Goal: Task Accomplishment & Management: Complete application form

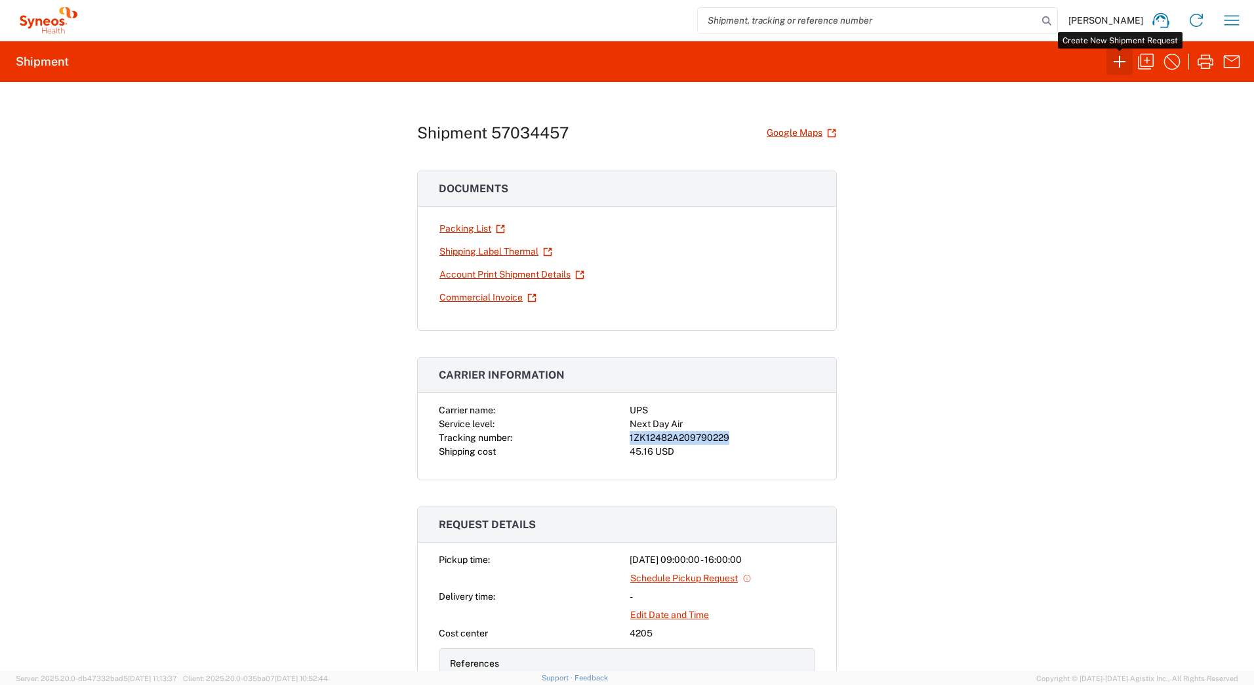
click at [1121, 65] on icon "button" at bounding box center [1119, 61] width 21 height 21
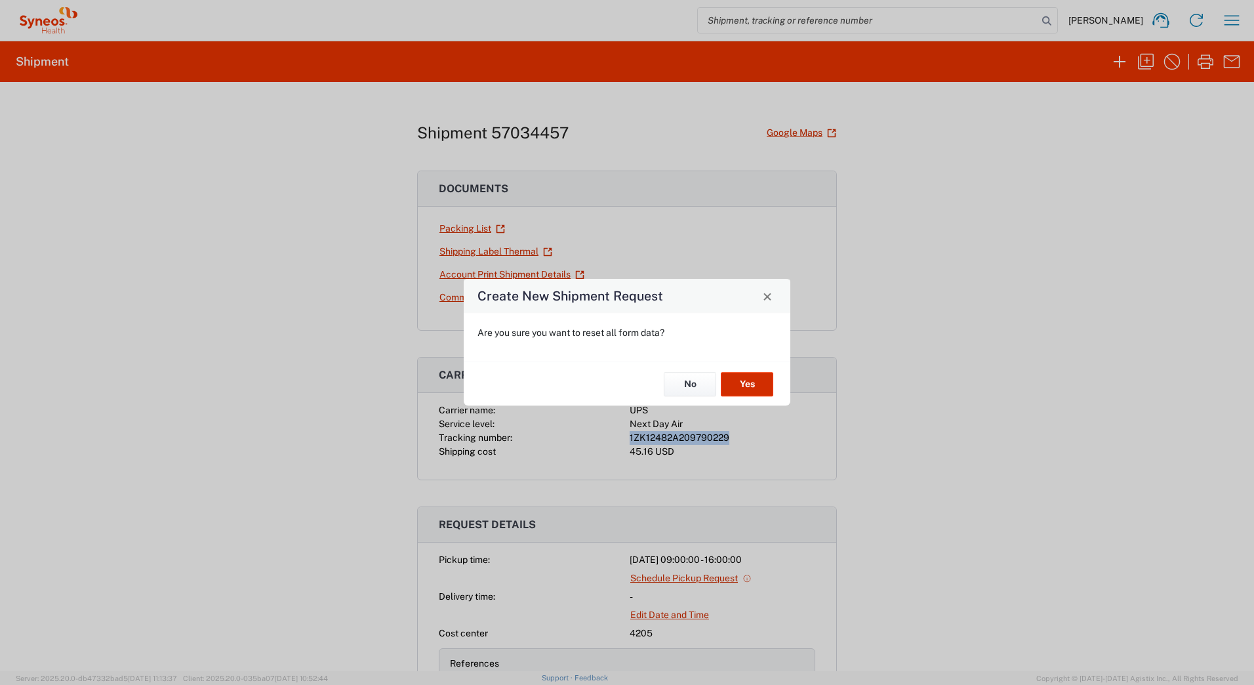
click at [750, 385] on button "Yes" at bounding box center [747, 384] width 52 height 24
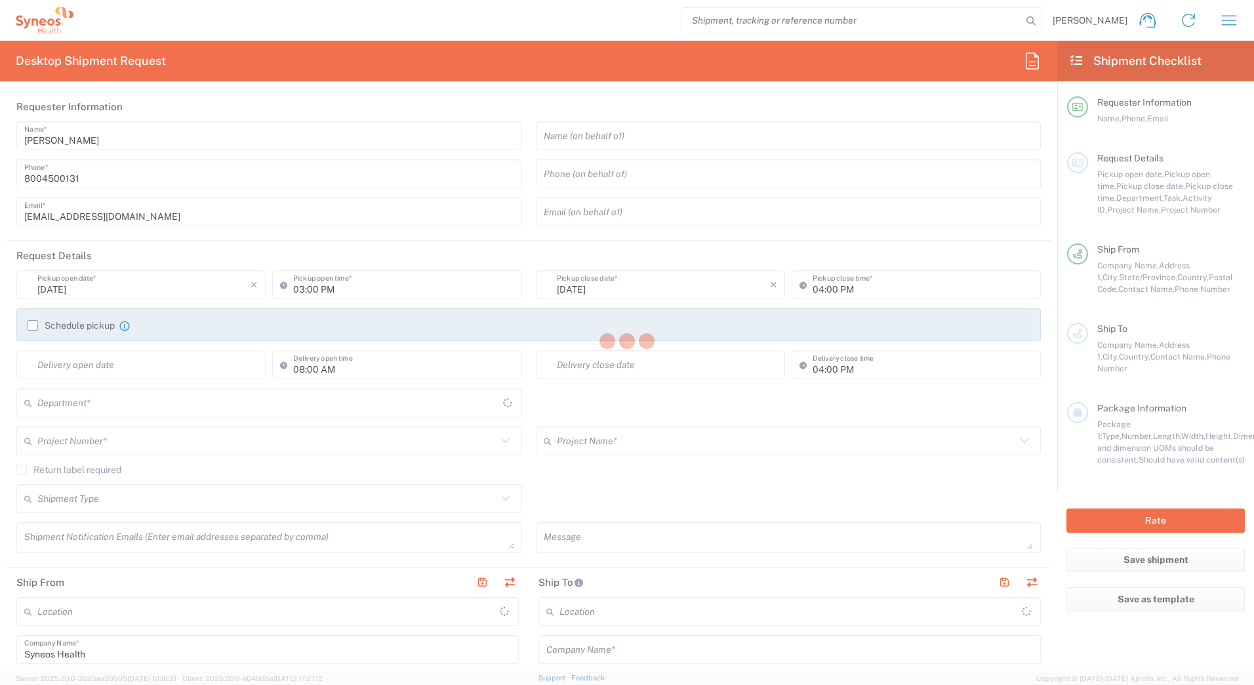
type input "[US_STATE]"
type input "[GEOGRAPHIC_DATA]"
type input "4205"
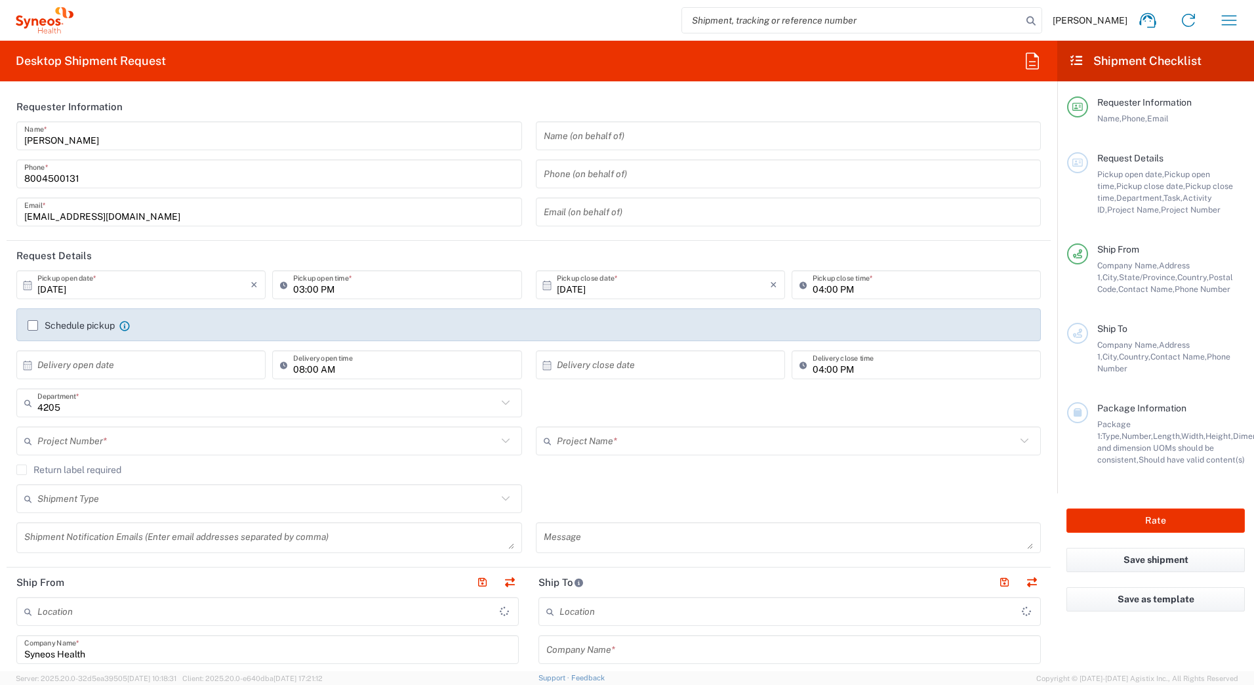
type input "Syneos Health Commercial Servi- [GEOGRAPHIC_DATA] [GEOGRAPHIC_DATA]"
drag, startPoint x: 644, startPoint y: 495, endPoint x: 604, endPoint y: 459, distance: 54.4
click at [644, 495] on div "Shipment Type Batch Regular" at bounding box center [529, 503] width 1039 height 38
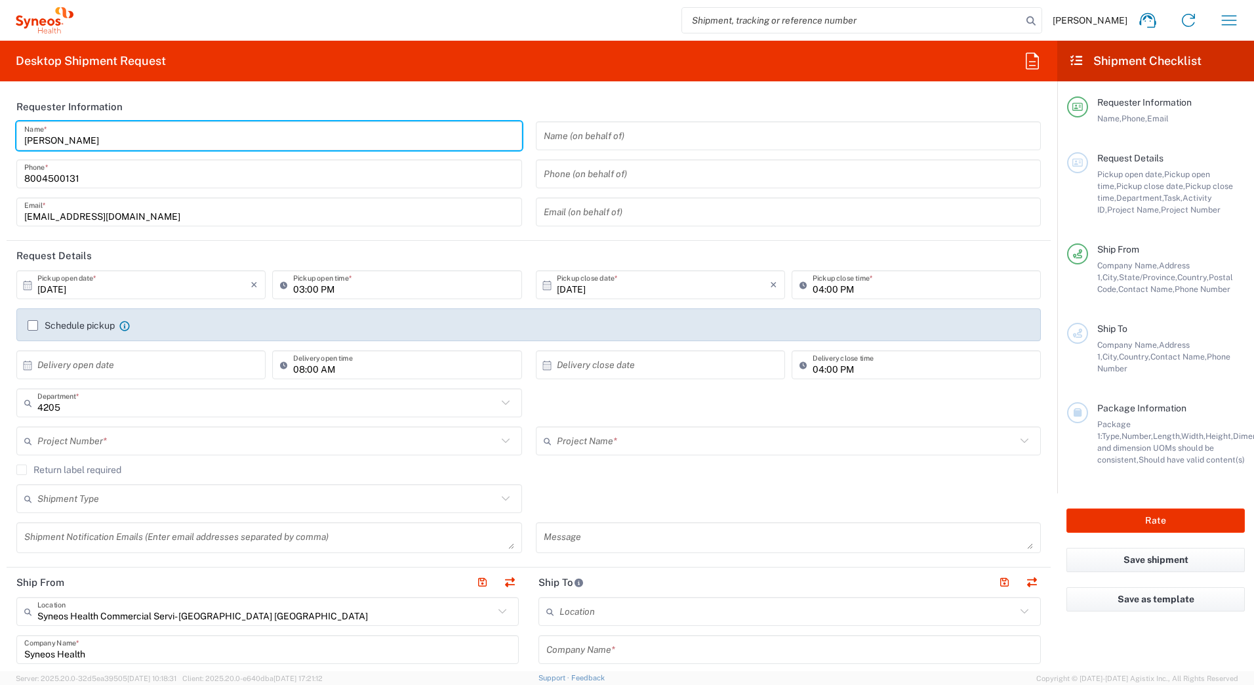
drag, startPoint x: 83, startPoint y: 140, endPoint x: -3, endPoint y: 144, distance: 86.0
click at [0, 144] on html "[PERSON_NAME] Home Shipment estimator Shipment tracking Desktop shipment reques…" at bounding box center [627, 342] width 1254 height 685
paste input "Syneos Deployments"
type input "Syneos Deployments"
click at [303, 96] on header "Requester Information" at bounding box center [529, 107] width 1045 height 30
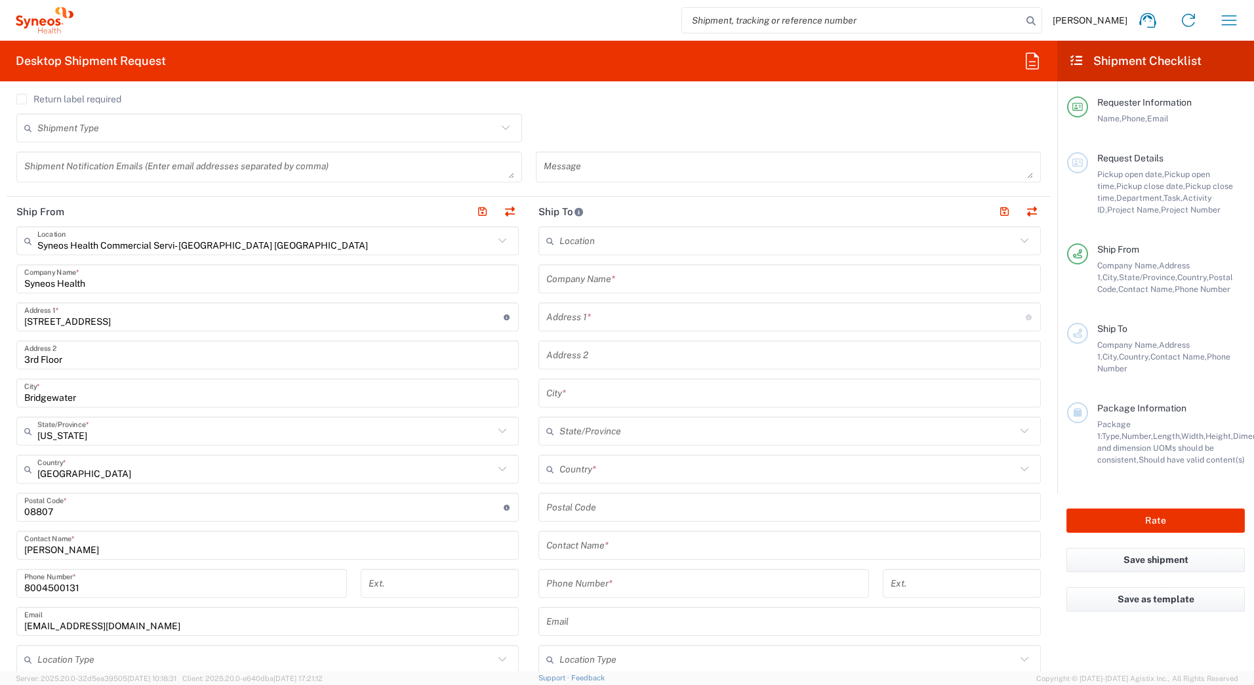
scroll to position [394, 0]
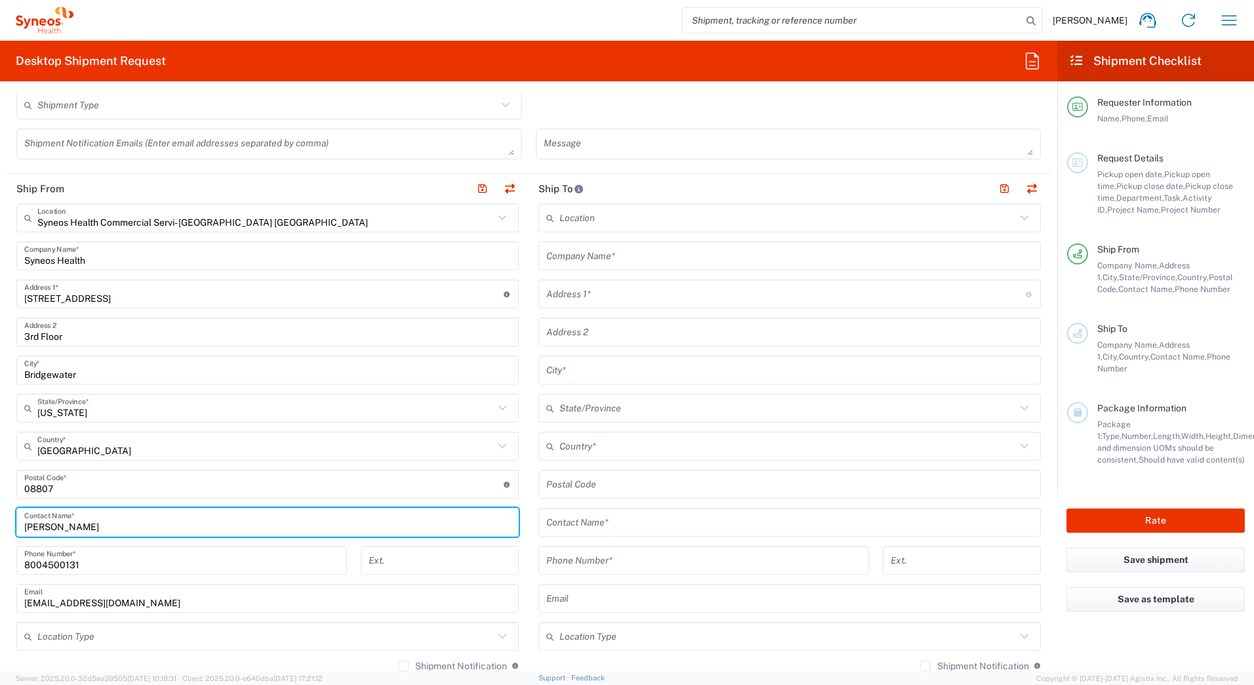
drag, startPoint x: 87, startPoint y: 526, endPoint x: 0, endPoint y: 526, distance: 87.3
click at [0, 526] on html "[PERSON_NAME] Home Shipment estimator Shipment tracking Desktop shipment reques…" at bounding box center [627, 342] width 1254 height 685
paste input "Syneos Deployments"
type input "Syneos Deployments"
click at [775, 258] on input "text" at bounding box center [790, 256] width 487 height 23
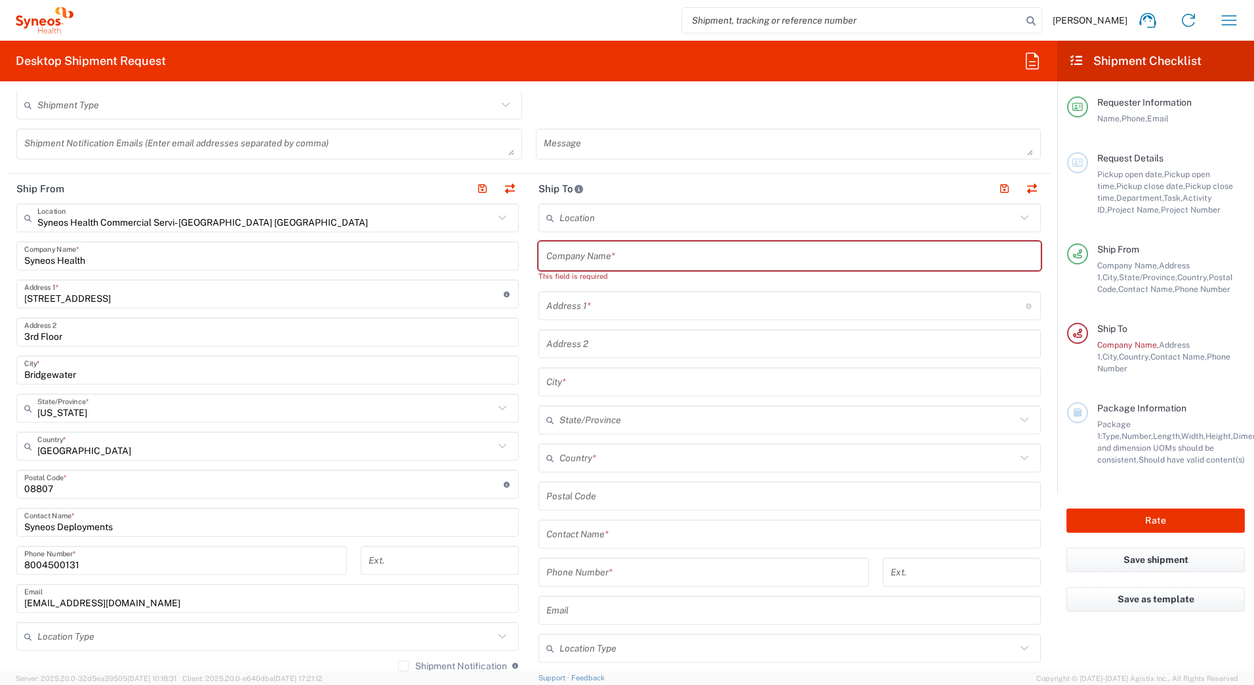
click at [556, 255] on input "text" at bounding box center [790, 256] width 487 height 23
paste input "[PERSON_NAME]"
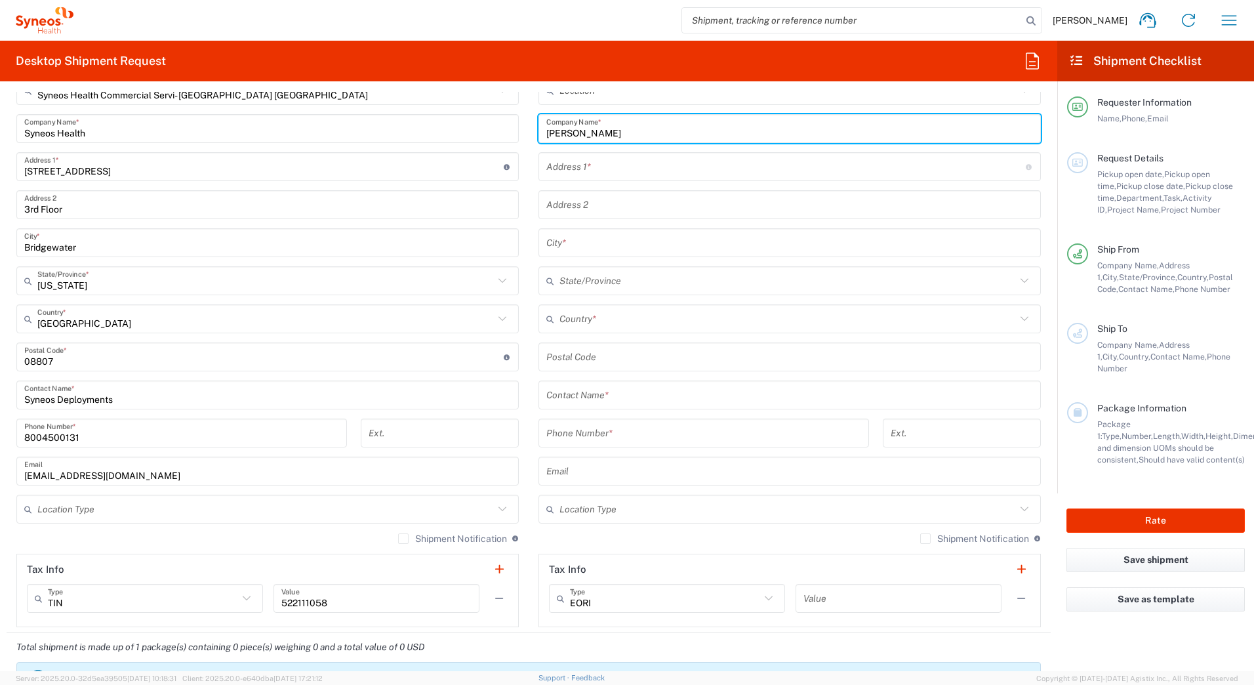
scroll to position [525, 0]
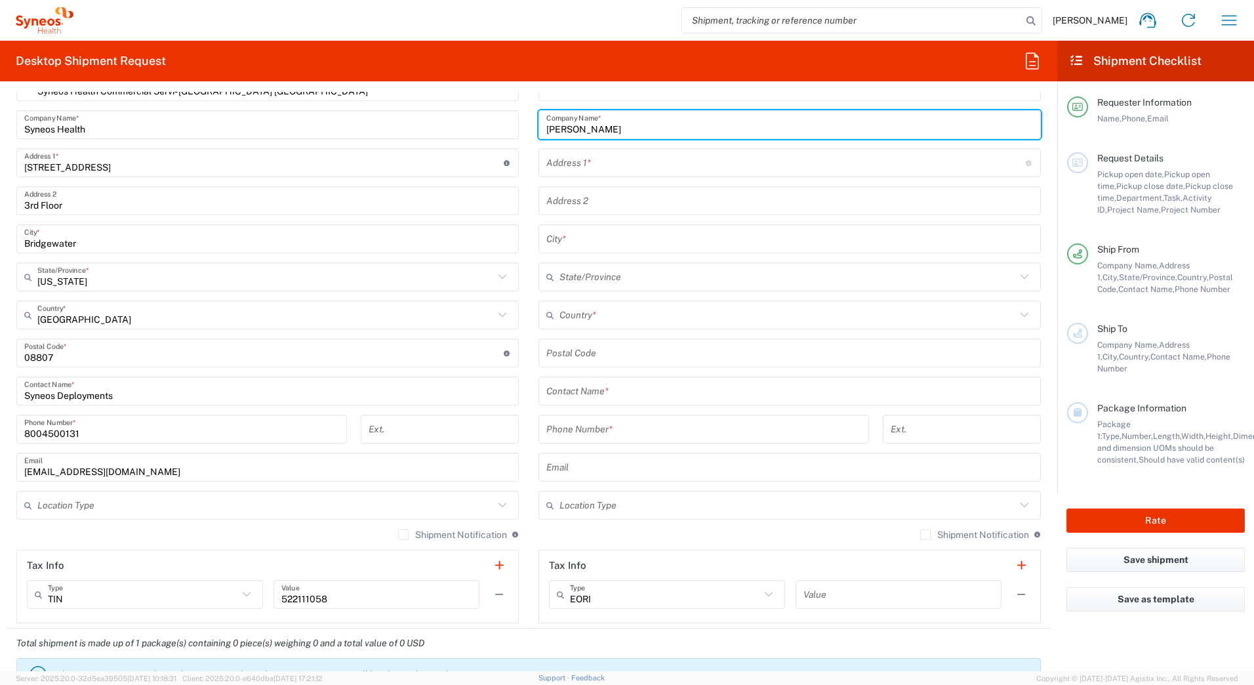
type input "[PERSON_NAME]"
click at [597, 396] on input "text" at bounding box center [790, 391] width 487 height 23
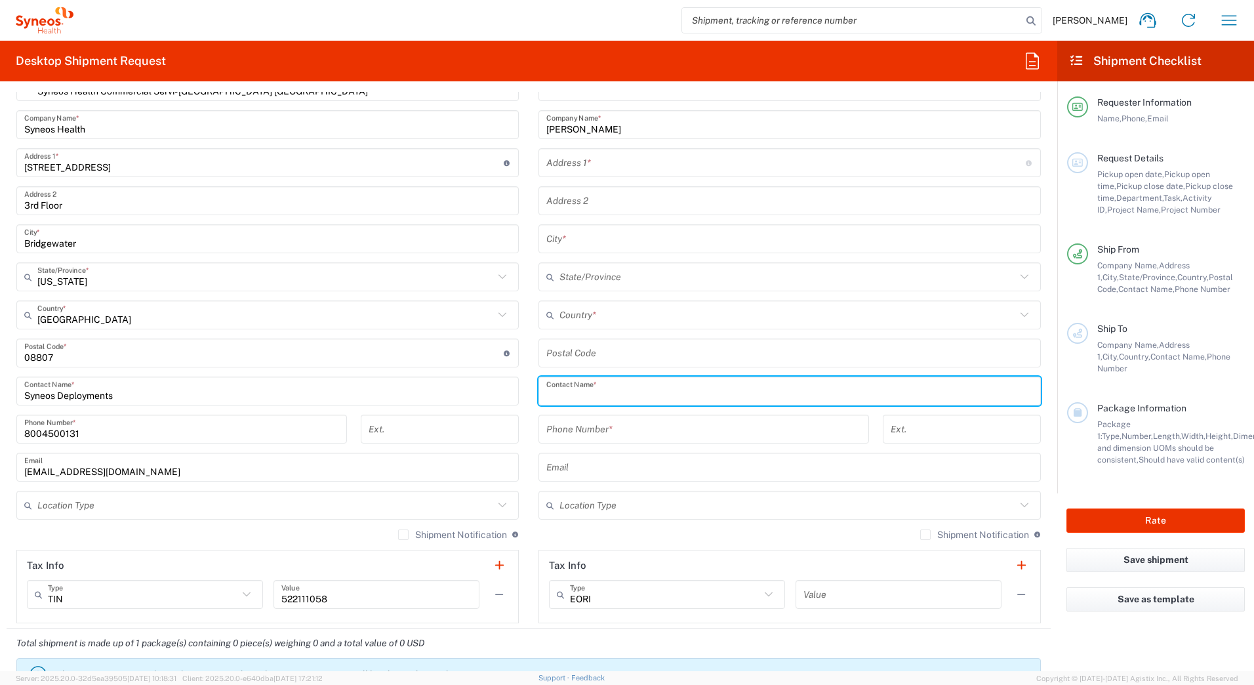
paste input "[PERSON_NAME]"
type input "[PERSON_NAME]"
click at [560, 164] on input "text" at bounding box center [787, 163] width 480 height 23
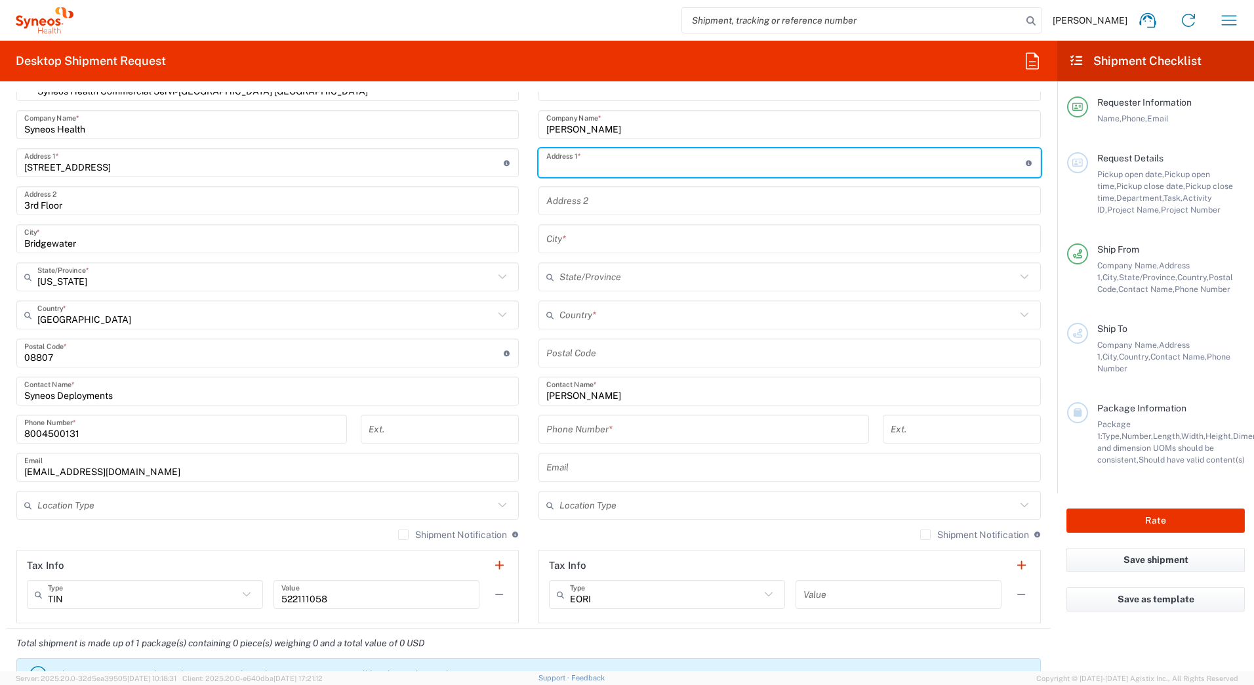
paste input "[STREET_ADDRESS]"
type input "[STREET_ADDRESS]"
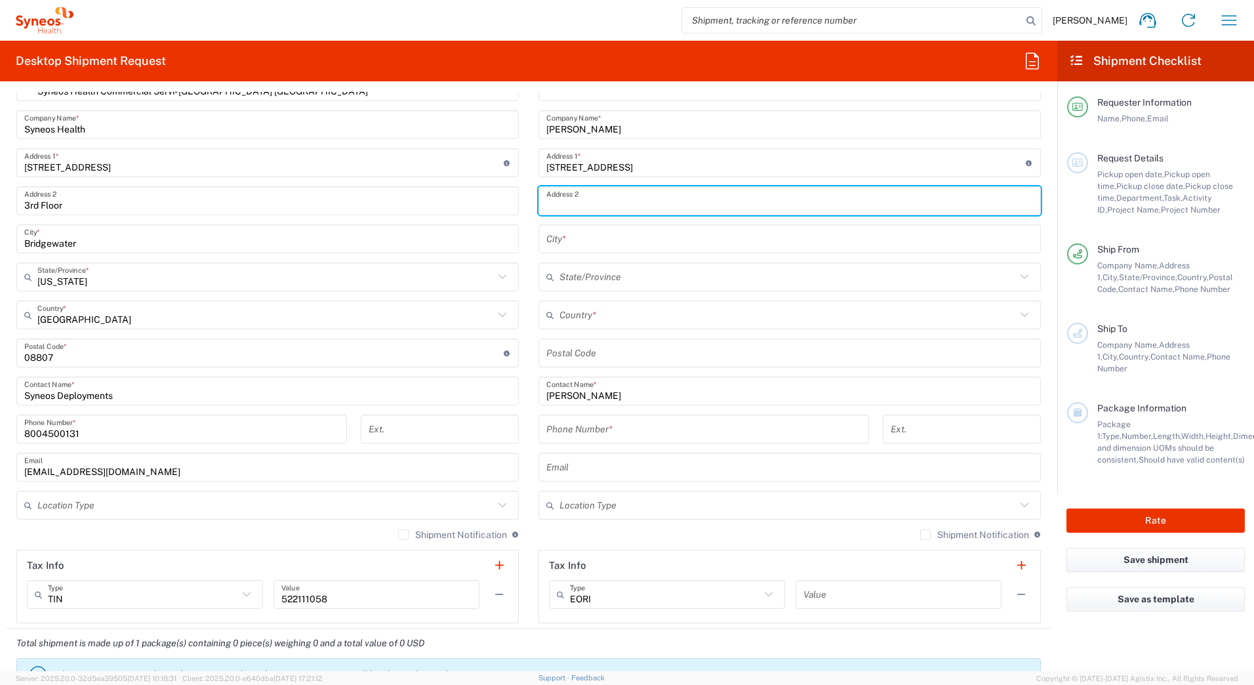
click at [565, 196] on input "text" at bounding box center [790, 201] width 487 height 23
paste input "[STREET_ADDRESS]"
type input "[STREET_ADDRESS]"
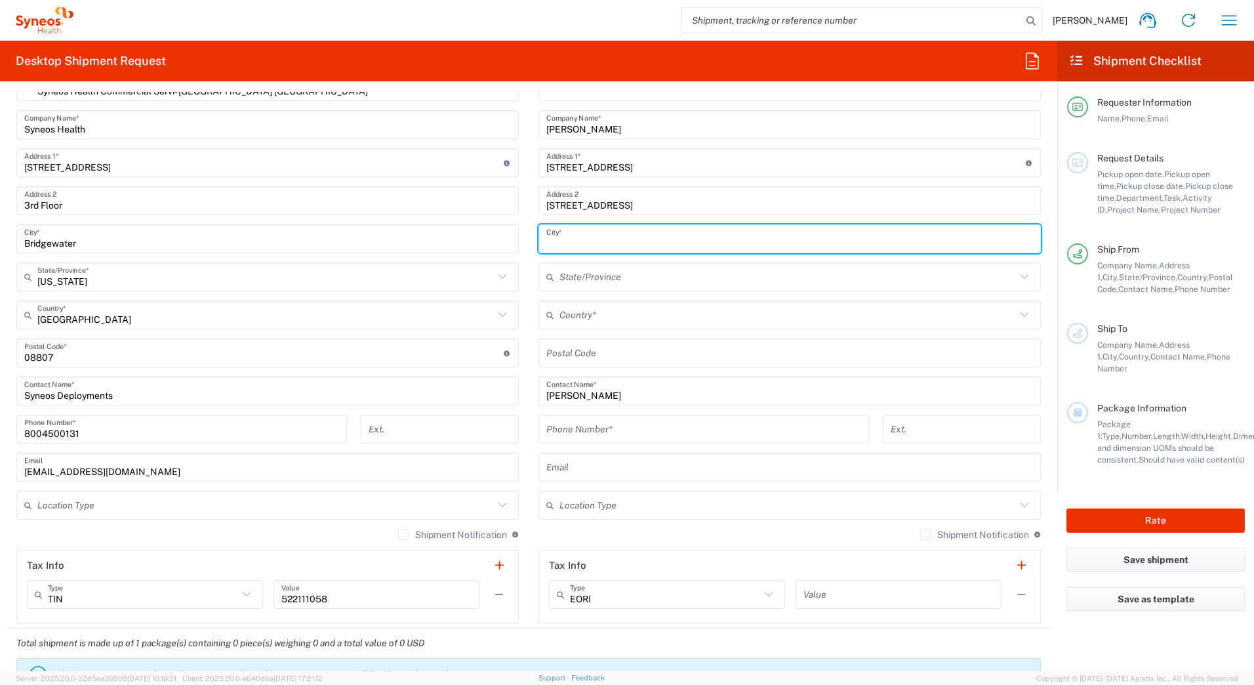
click at [606, 239] on input "text" at bounding box center [790, 239] width 487 height 23
paste input "[GEOGRAPHIC_DATA]"
type input "[GEOGRAPHIC_DATA]"
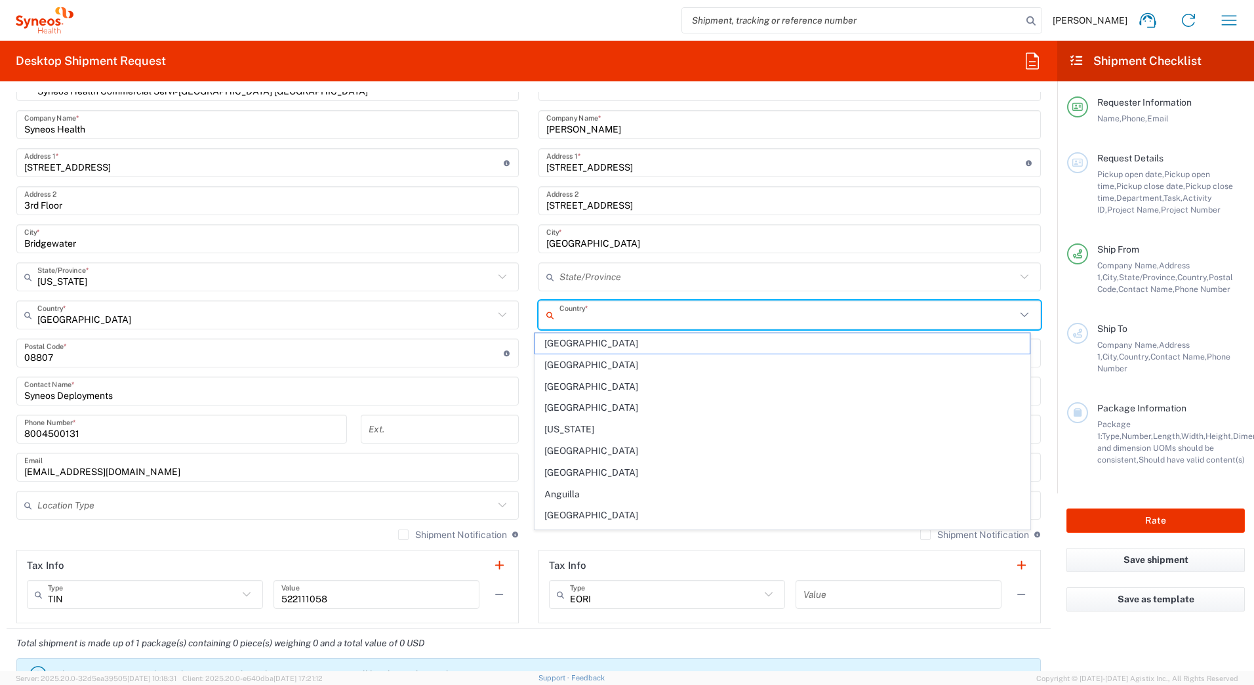
click at [615, 306] on input "text" at bounding box center [788, 315] width 457 height 23
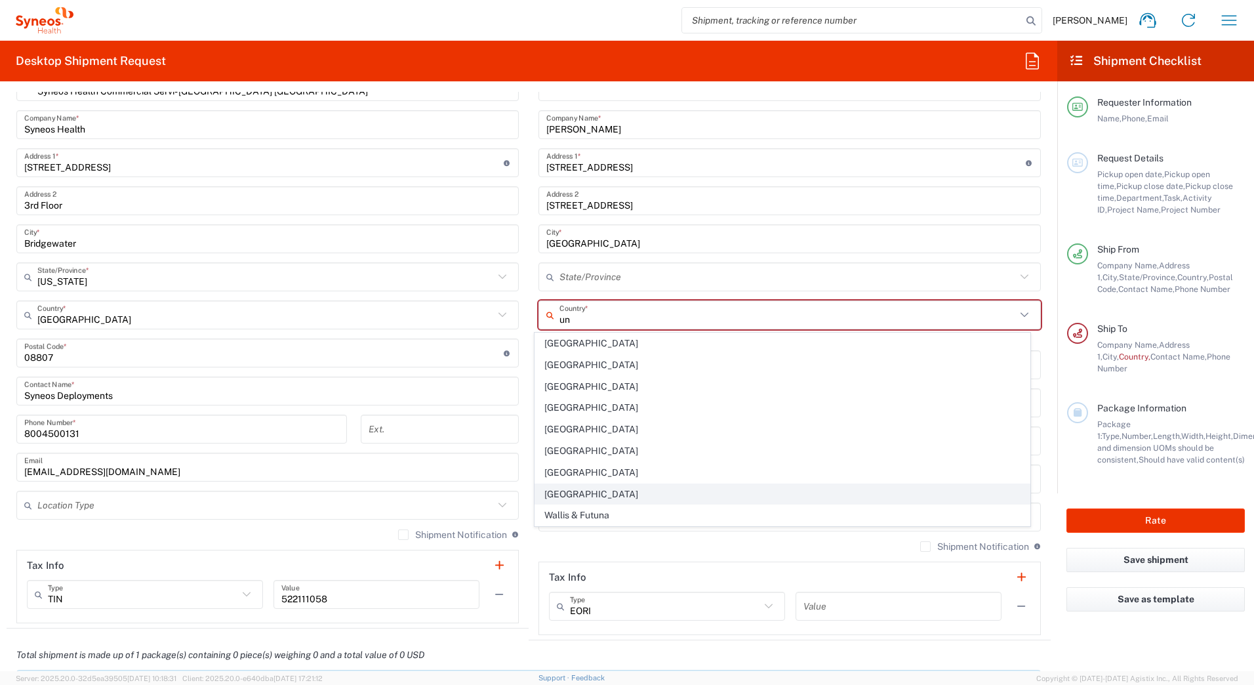
click at [607, 491] on span "[GEOGRAPHIC_DATA]" at bounding box center [782, 494] width 495 height 20
type input "[GEOGRAPHIC_DATA]"
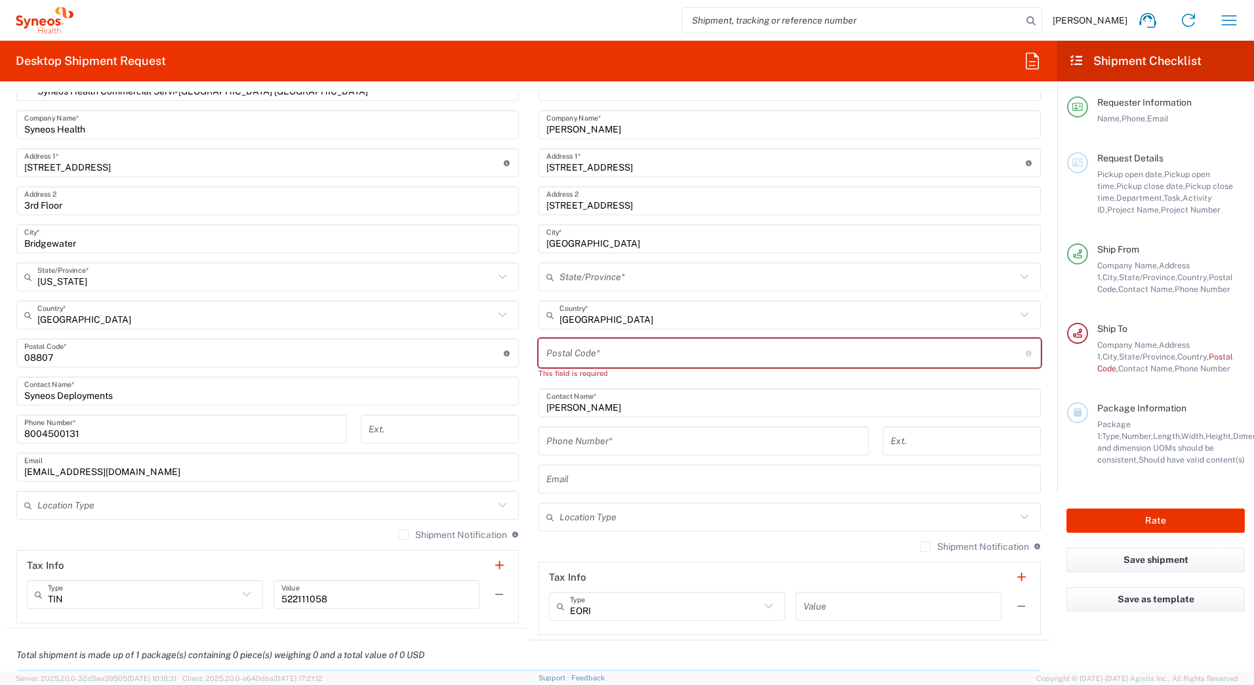
click at [573, 356] on input "undefined" at bounding box center [787, 353] width 480 height 23
paste input "92130"
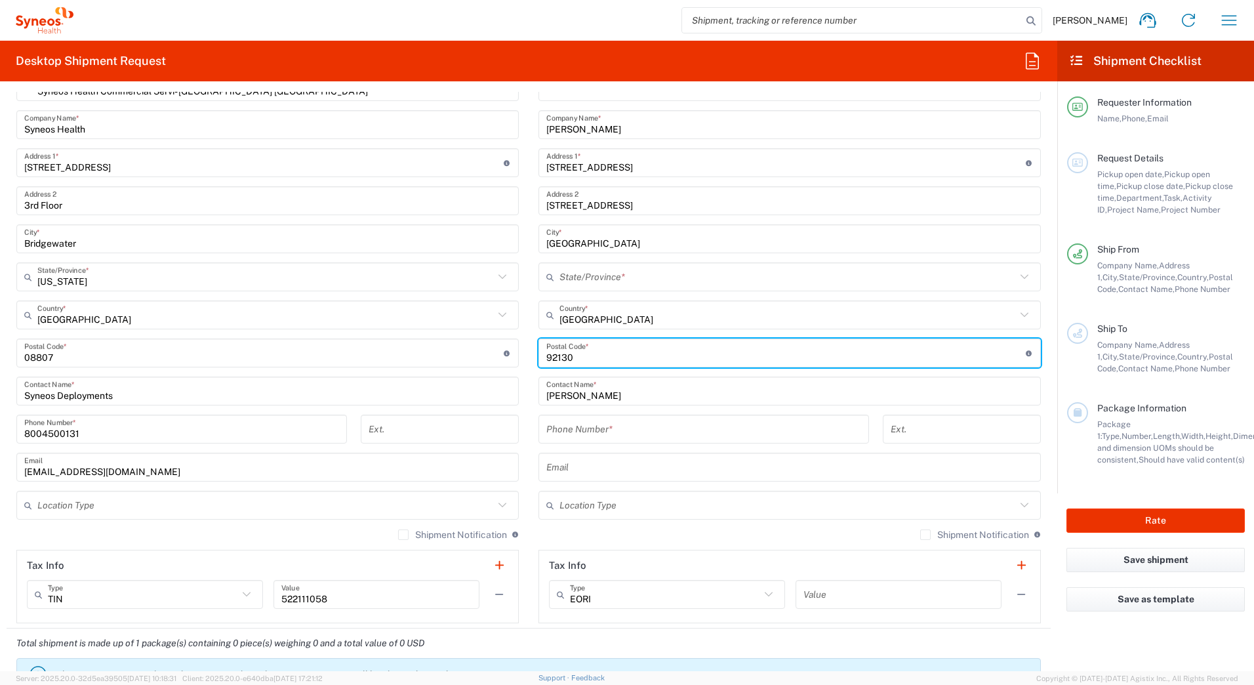
type input "92130"
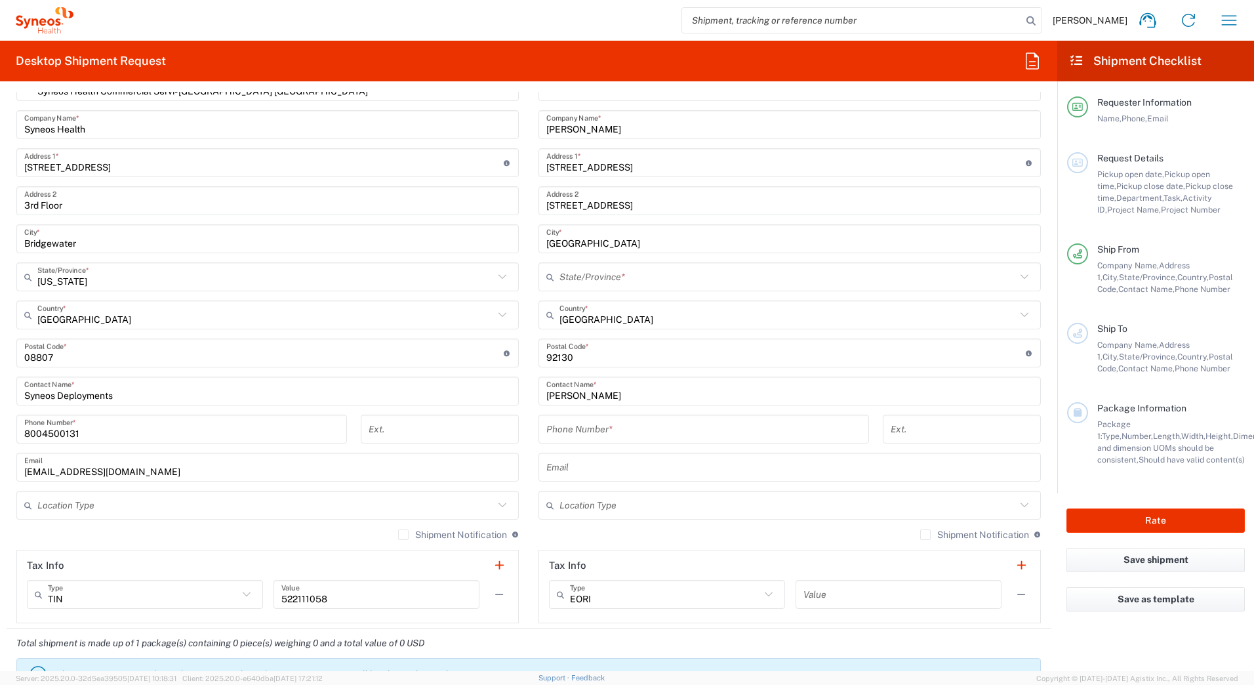
click at [555, 430] on input "tel" at bounding box center [704, 429] width 315 height 23
paste input "7329159977"
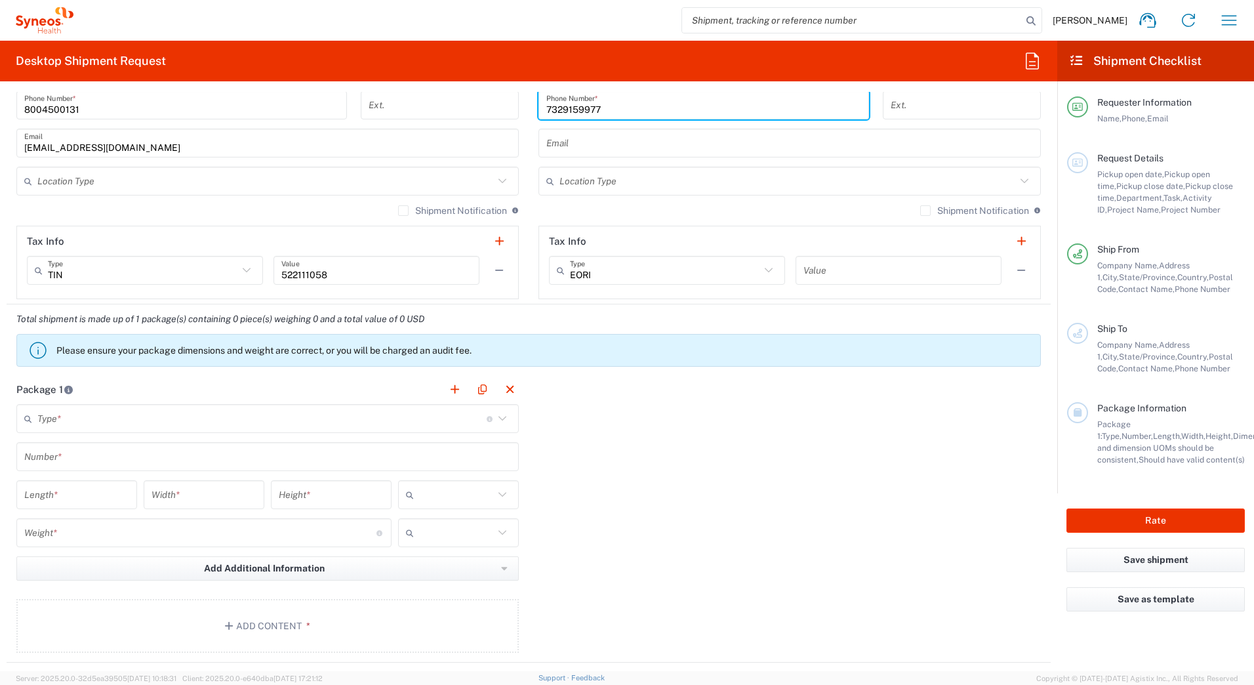
scroll to position [853, 0]
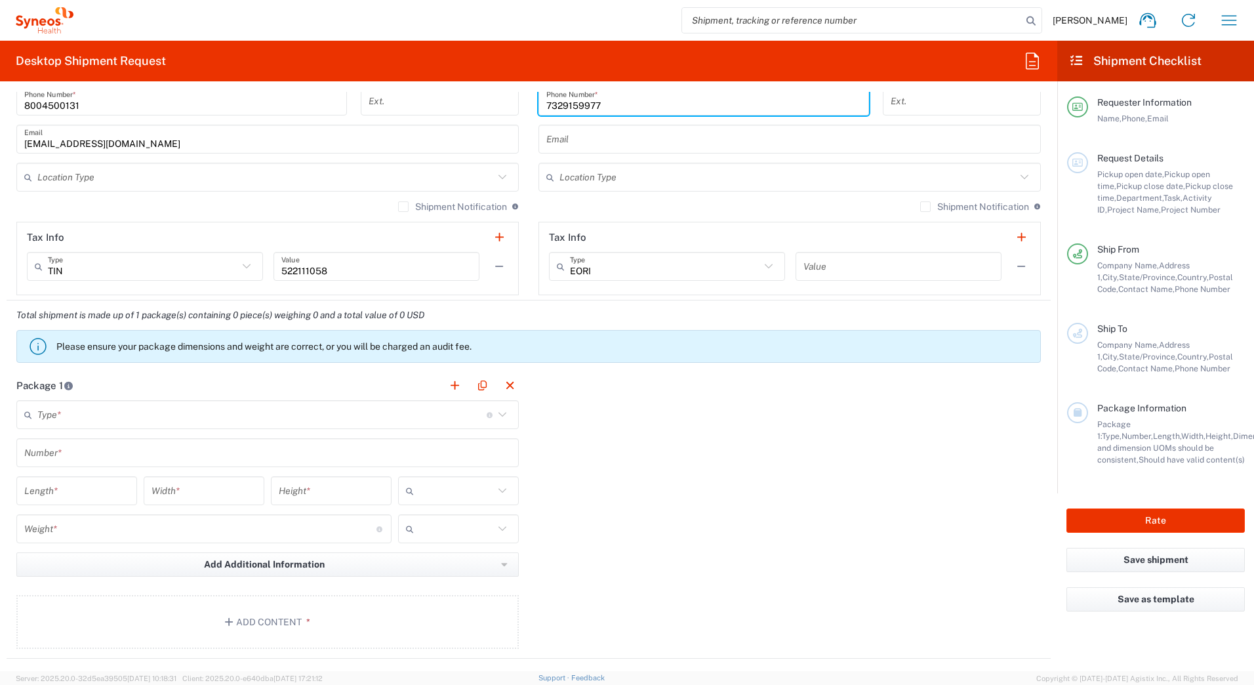
type input "7329159977"
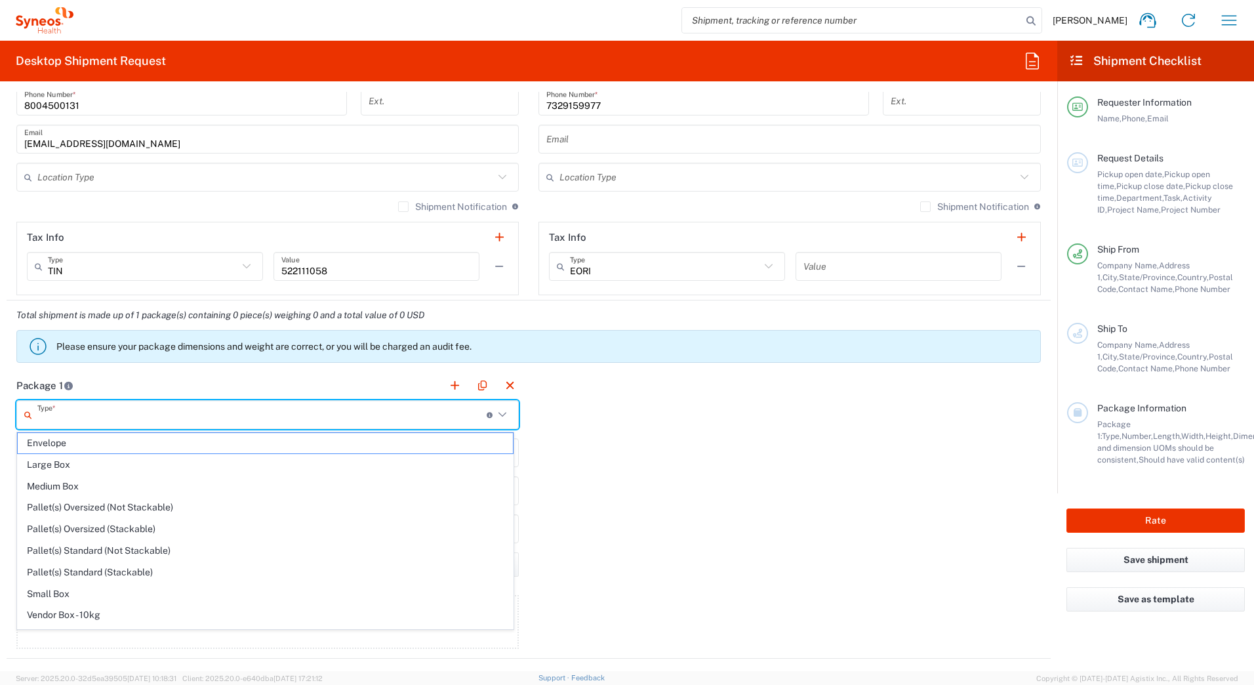
click at [66, 415] on input "text" at bounding box center [261, 415] width 449 height 23
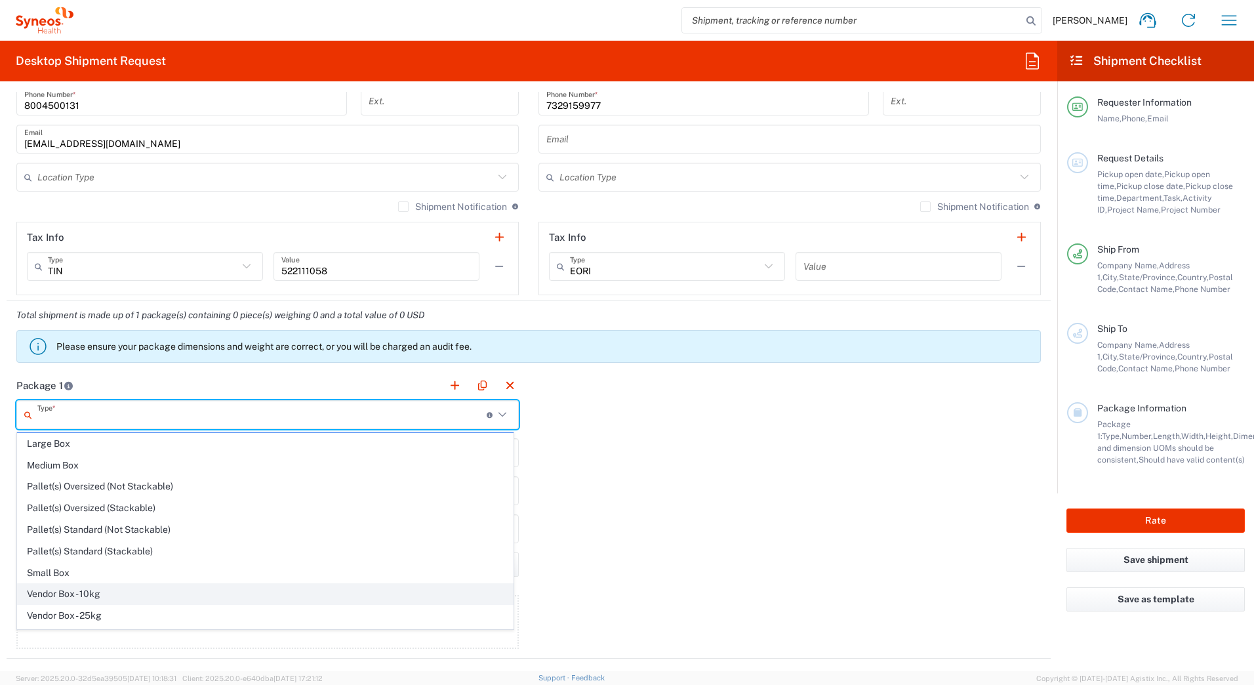
scroll to position [40, 0]
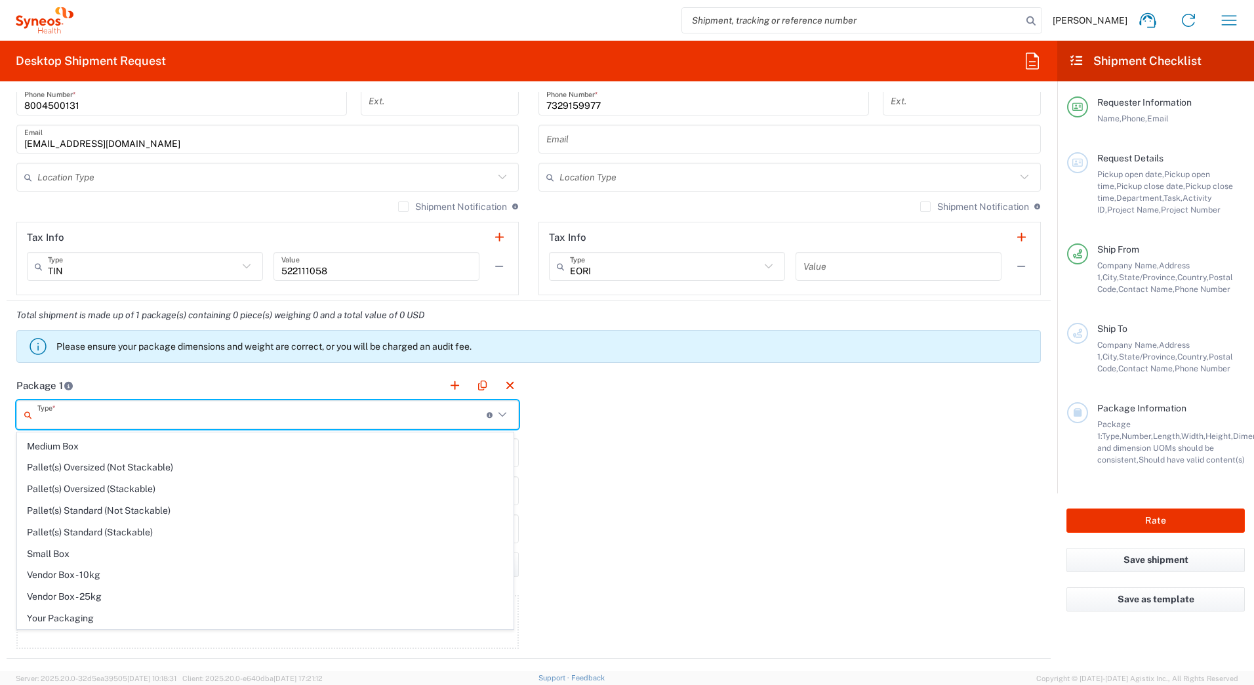
click at [101, 623] on span "Your Packaging" at bounding box center [265, 618] width 495 height 20
type input "Your Packaging"
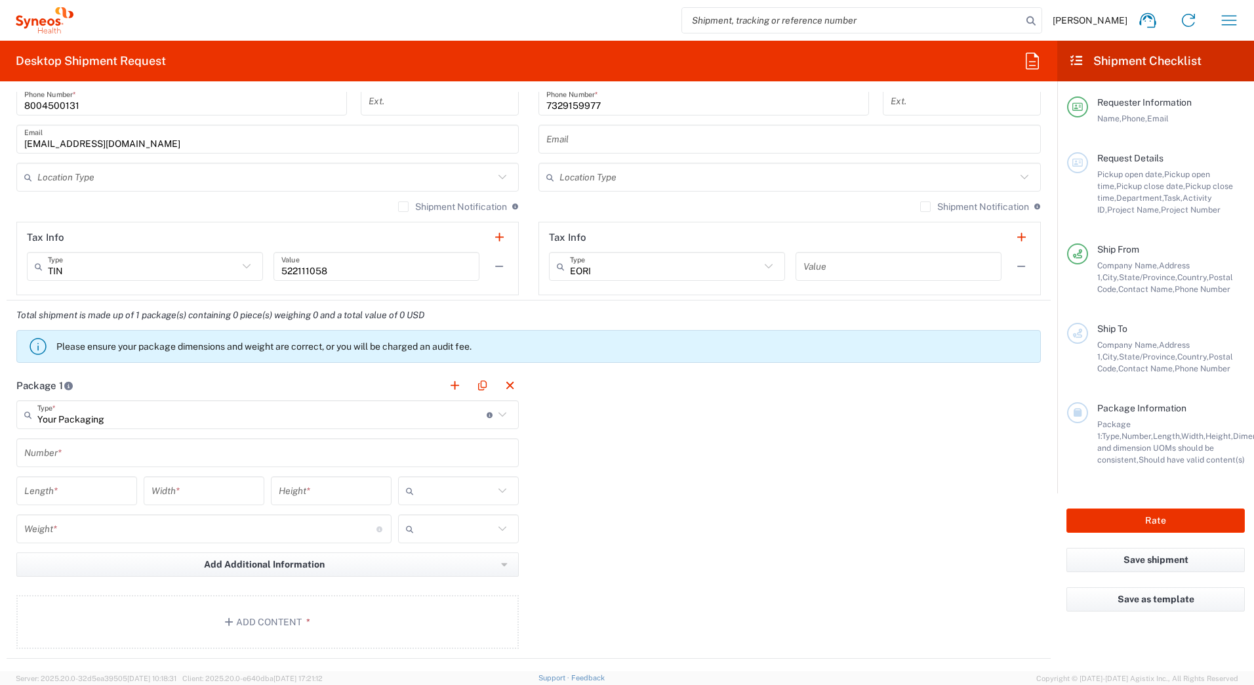
click at [43, 455] on input "text" at bounding box center [267, 453] width 487 height 23
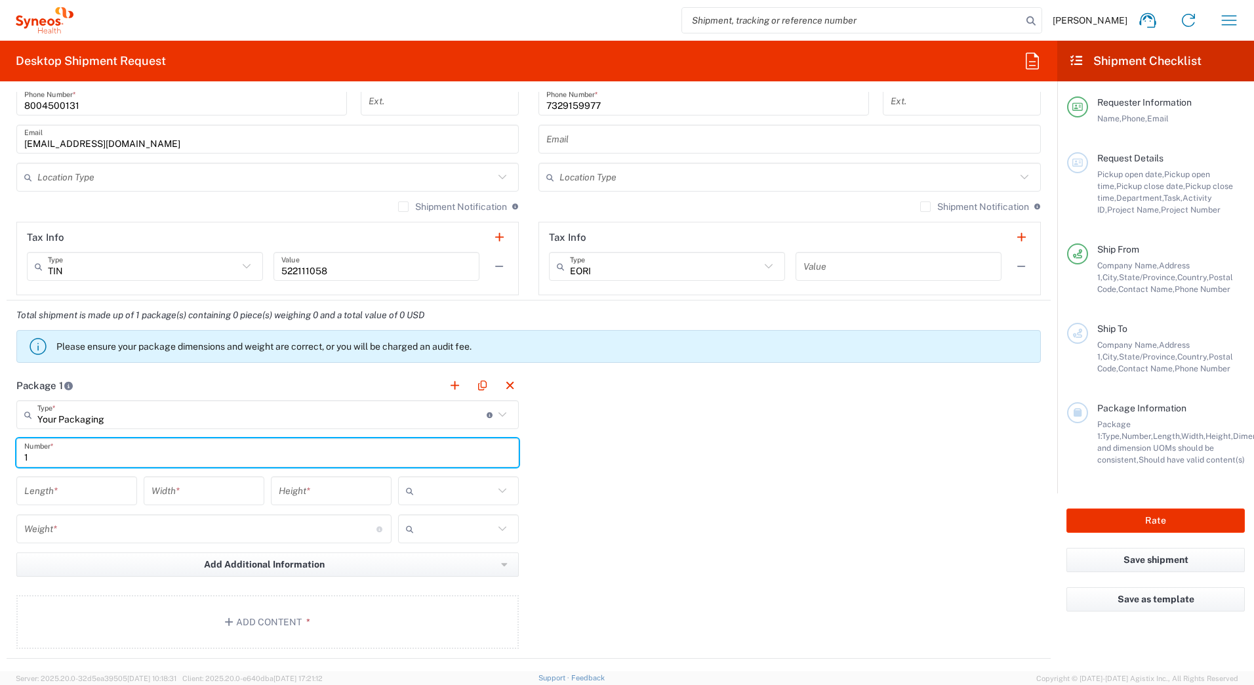
type input "1"
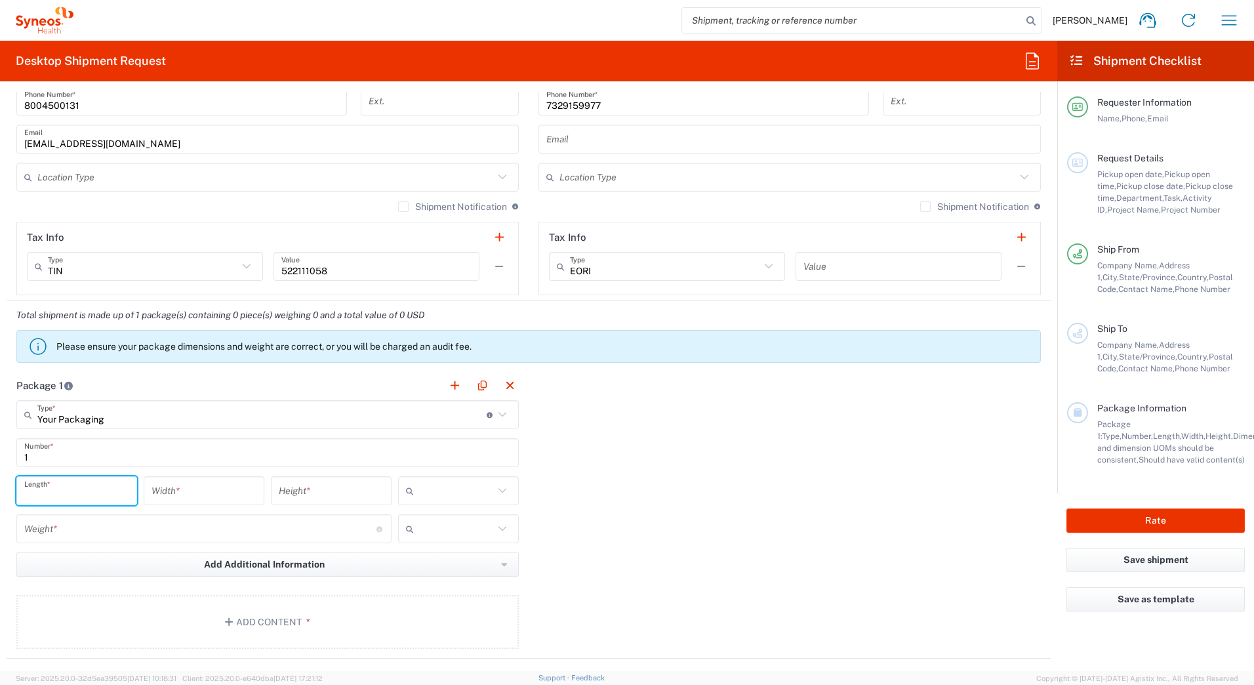
click at [36, 493] on input "number" at bounding box center [76, 491] width 105 height 23
type input "13"
type input "11"
type input "3"
click at [471, 492] on input "text" at bounding box center [456, 490] width 75 height 21
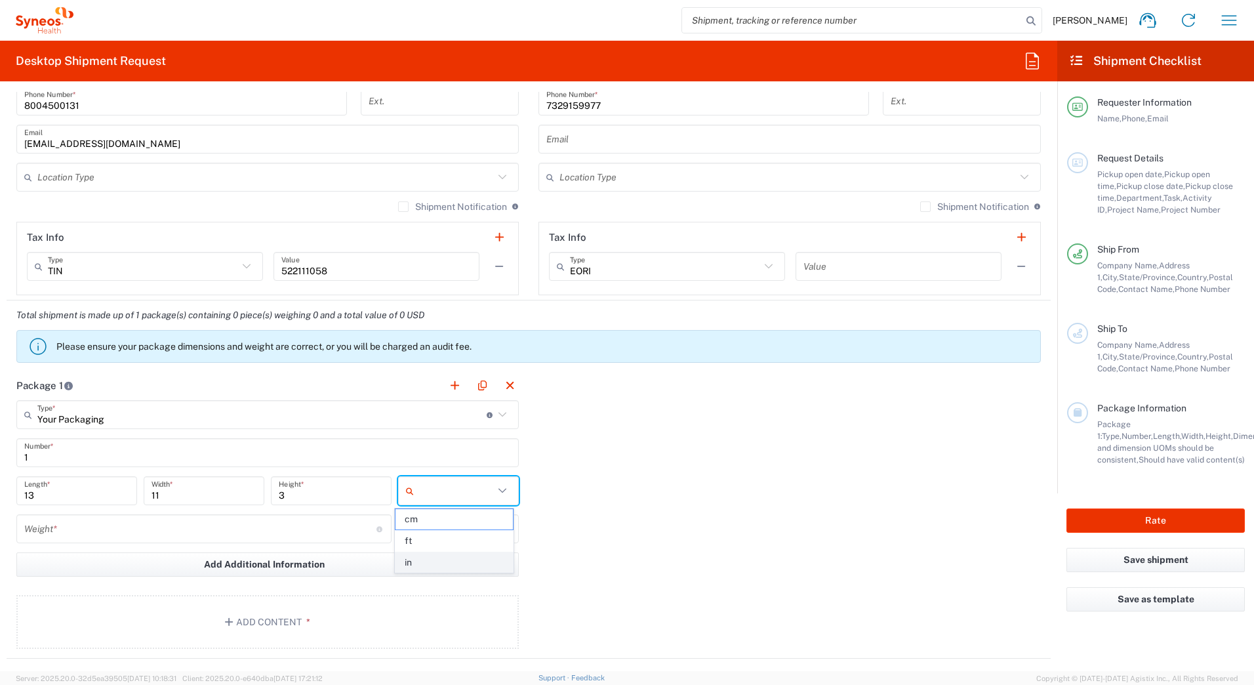
click at [447, 561] on span "in" at bounding box center [454, 562] width 117 height 20
type input "in"
click at [62, 525] on input "number" at bounding box center [200, 529] width 352 height 23
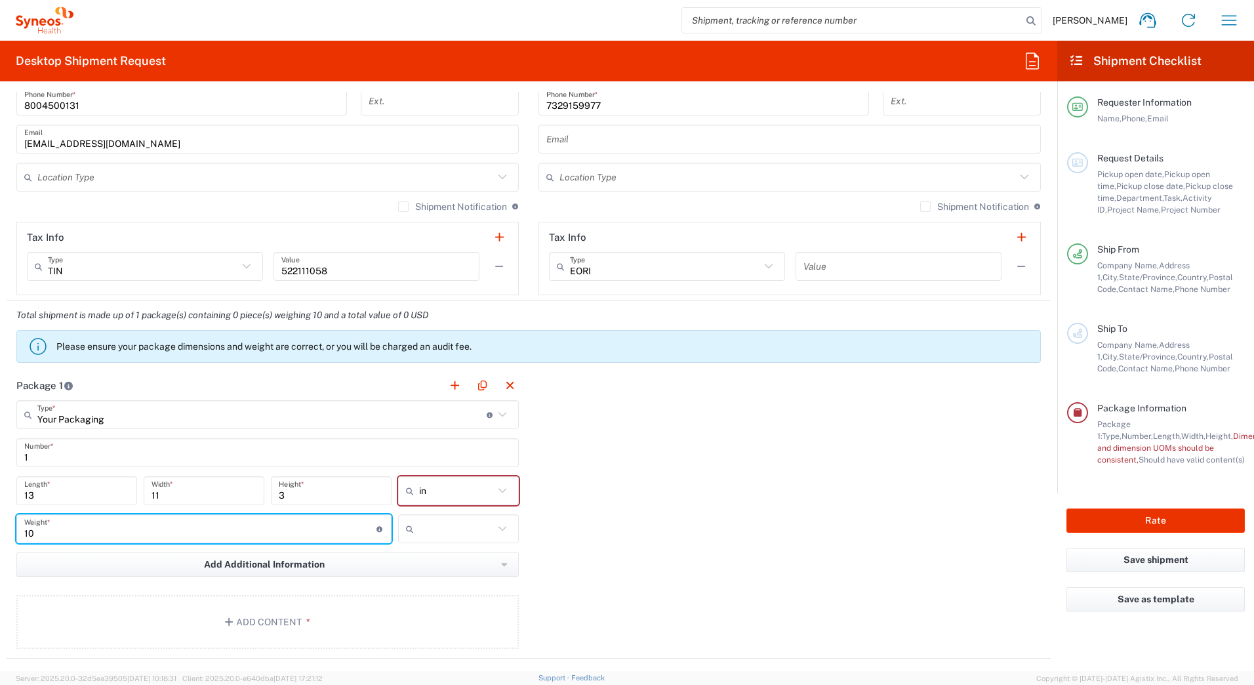
type input "10"
click at [419, 530] on input "text" at bounding box center [456, 528] width 75 height 21
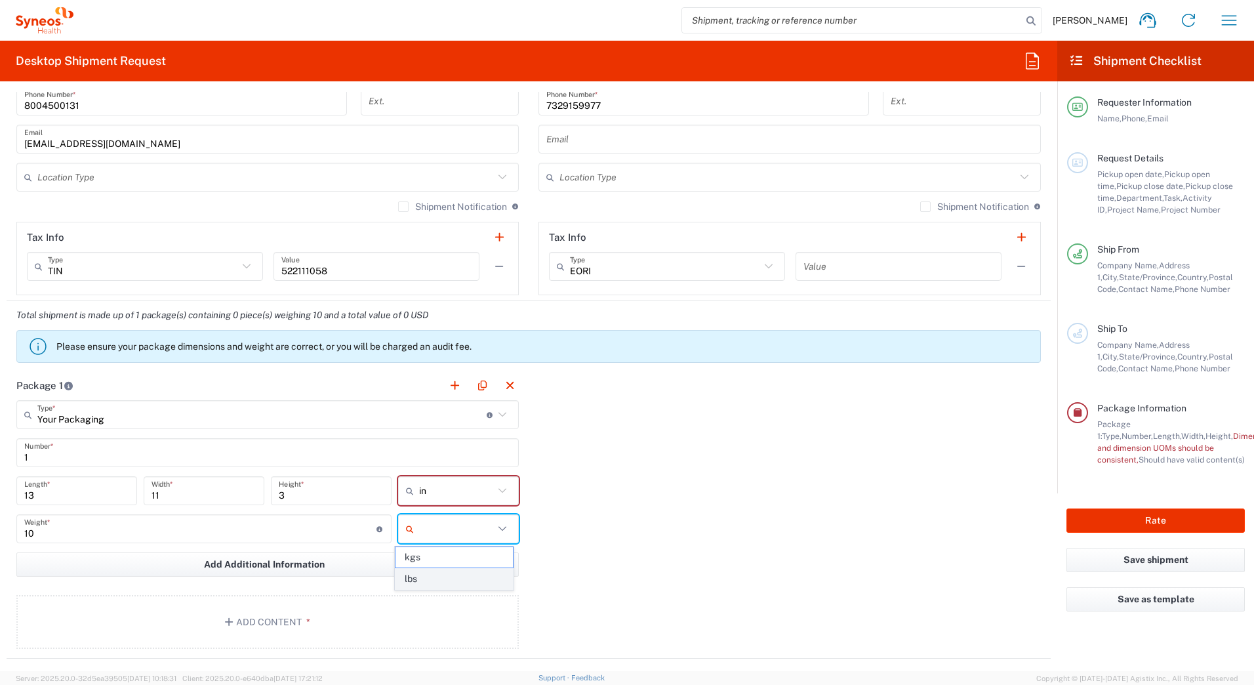
click at [432, 580] on span "lbs" at bounding box center [454, 579] width 117 height 20
type input "lbs"
click at [350, 615] on button "Add Content *" at bounding box center [267, 622] width 503 height 54
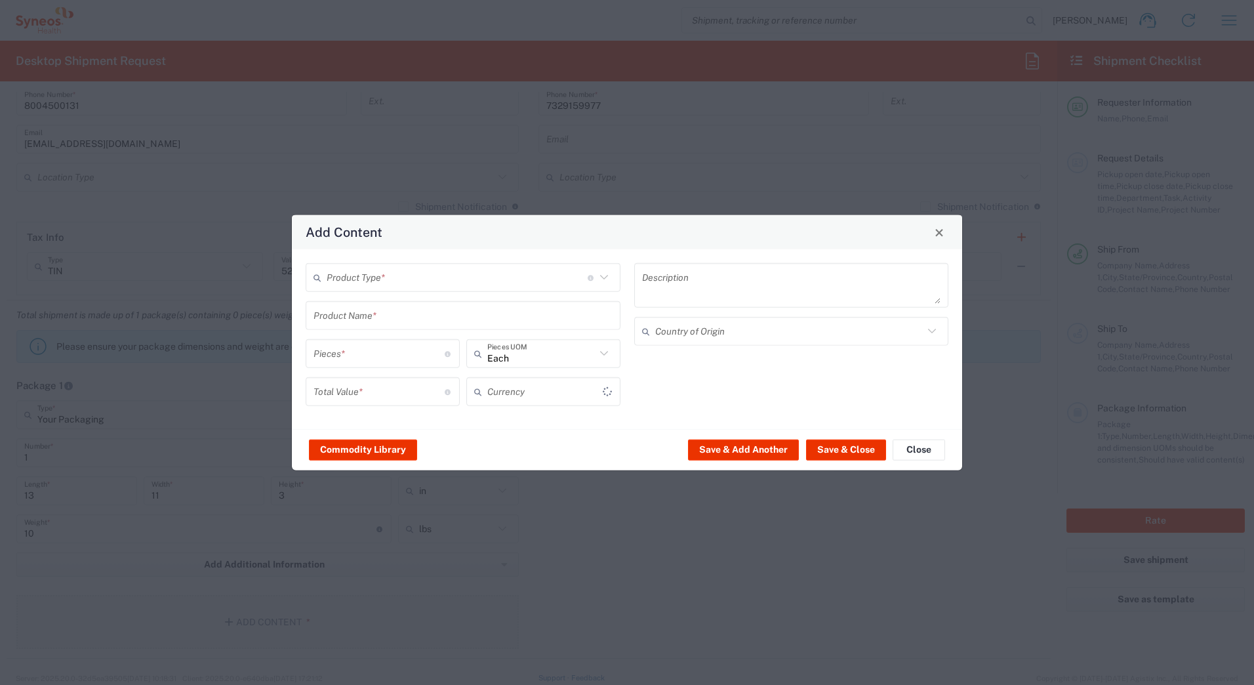
type input "US Dollar"
click at [333, 272] on input "text" at bounding box center [457, 277] width 261 height 23
click at [350, 330] on span "General Commodity" at bounding box center [463, 328] width 312 height 20
type input "General Commodity"
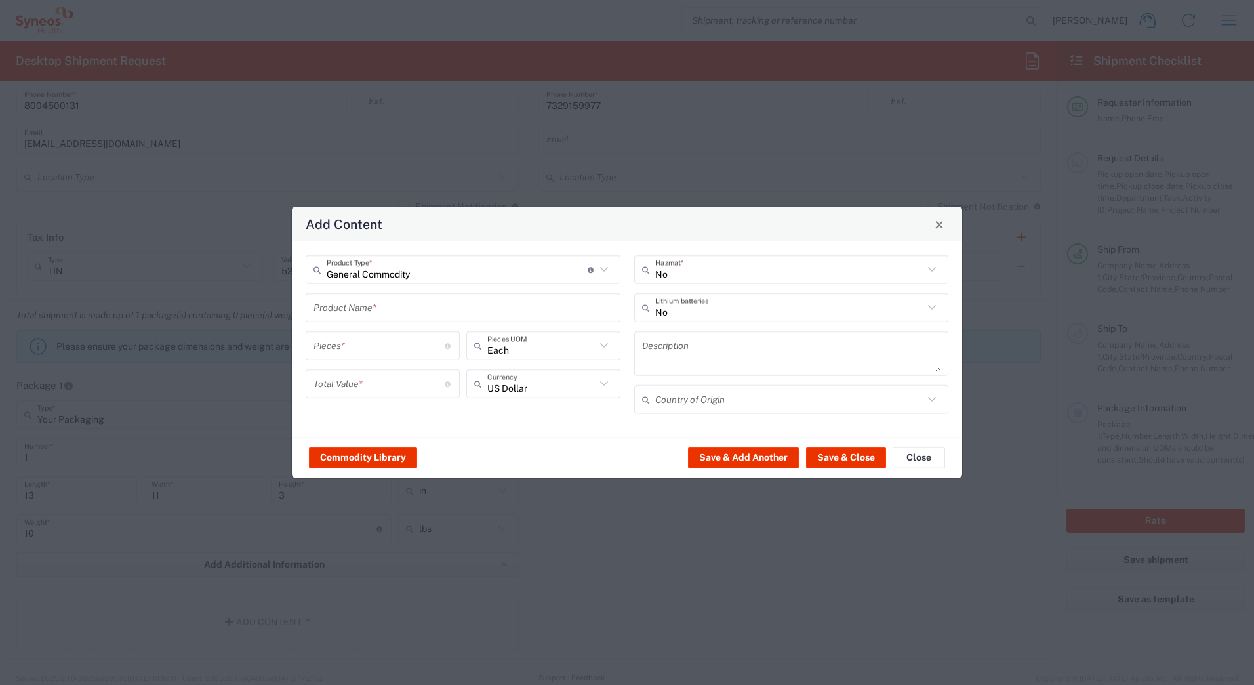
click at [341, 307] on input "text" at bounding box center [463, 307] width 299 height 23
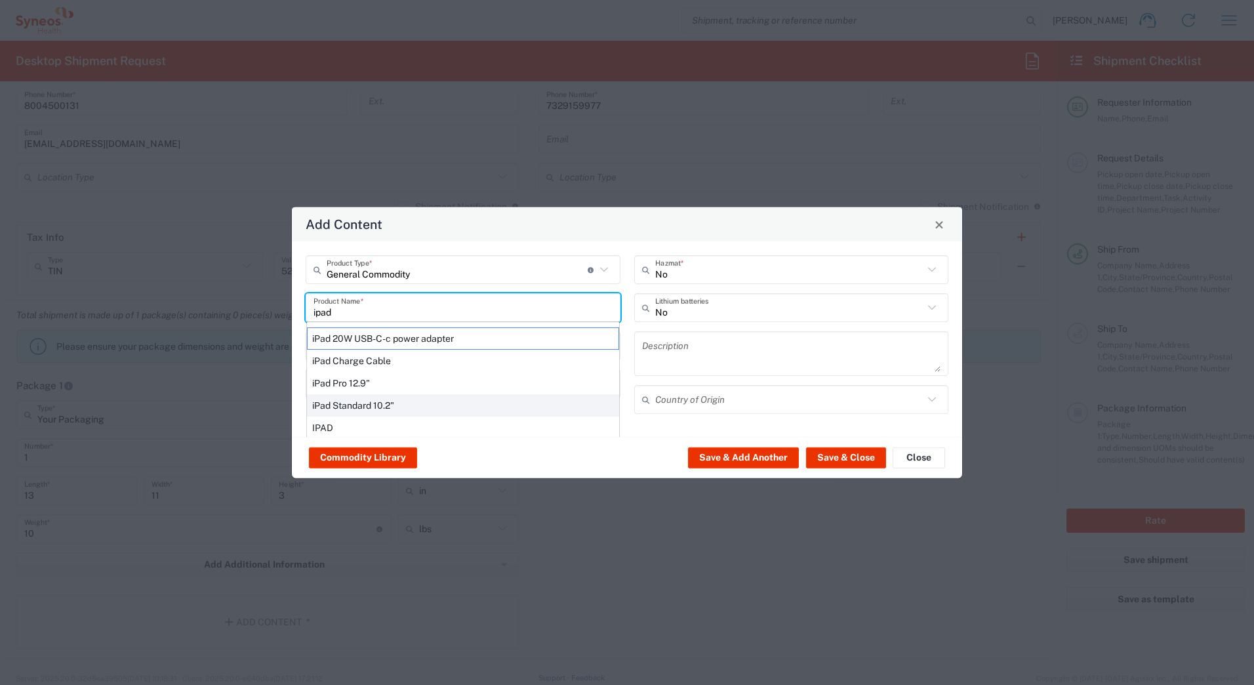
click at [340, 405] on div "iPad Standard 10.2"" at bounding box center [463, 405] width 312 height 22
type input "iPad Standard 10.2""
type input "1"
type textarea "iPad Standard 10.2""
type input "[GEOGRAPHIC_DATA]"
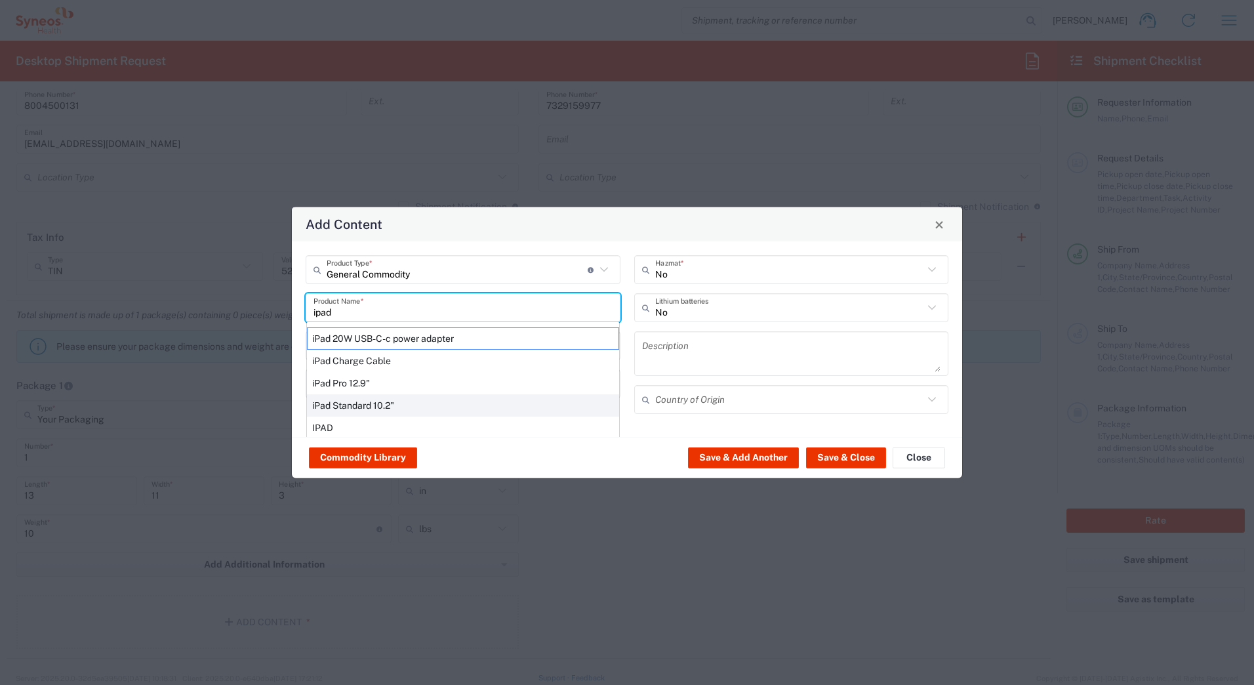
type input "Yes"
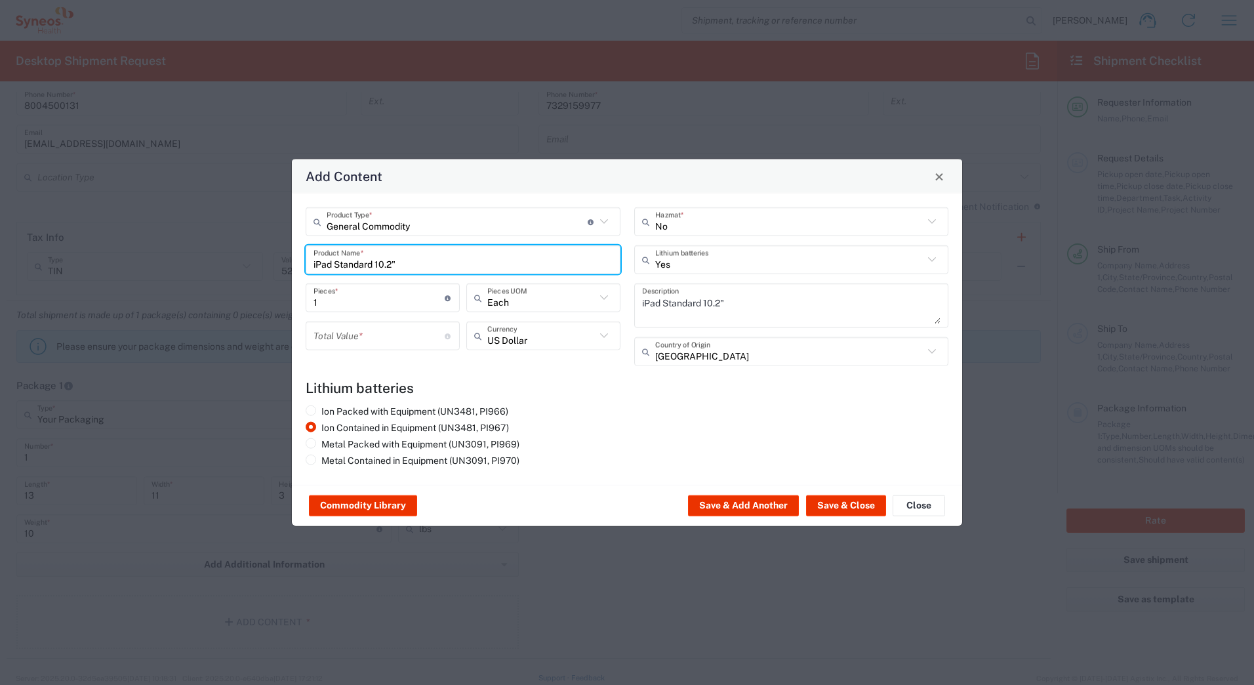
click at [332, 328] on input "number" at bounding box center [379, 335] width 131 height 23
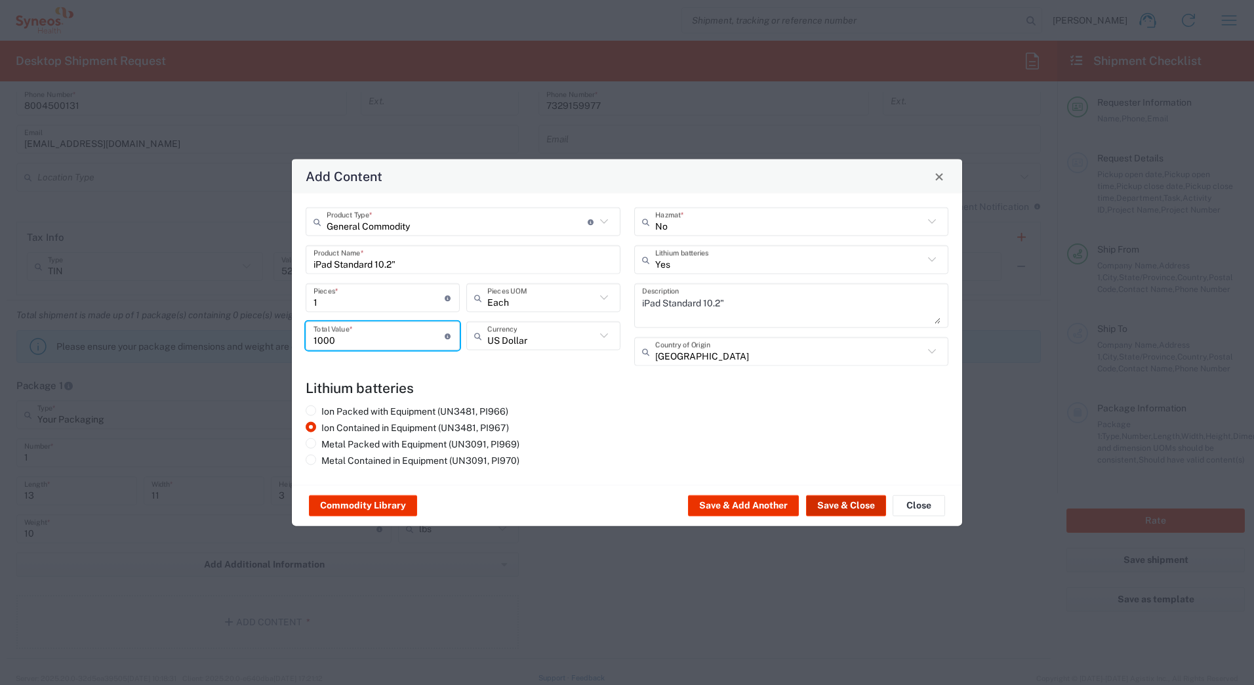
type input "1000"
click at [837, 505] on button "Save & Close" at bounding box center [846, 505] width 80 height 21
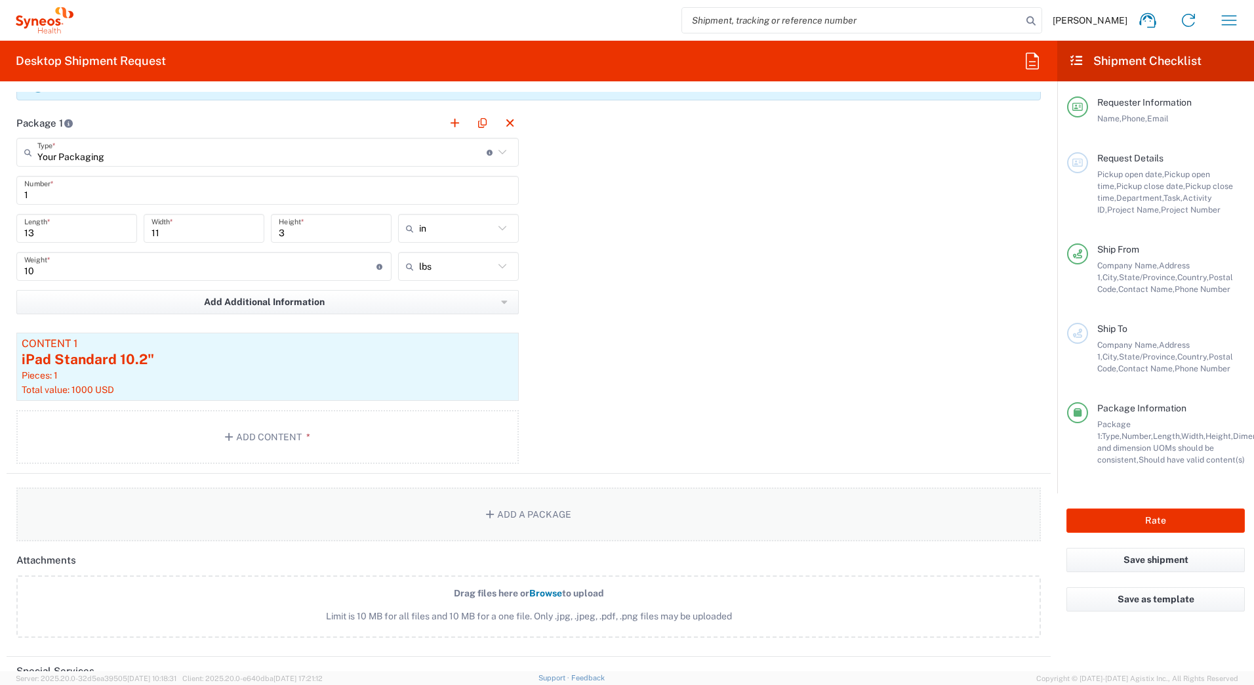
scroll to position [1247, 0]
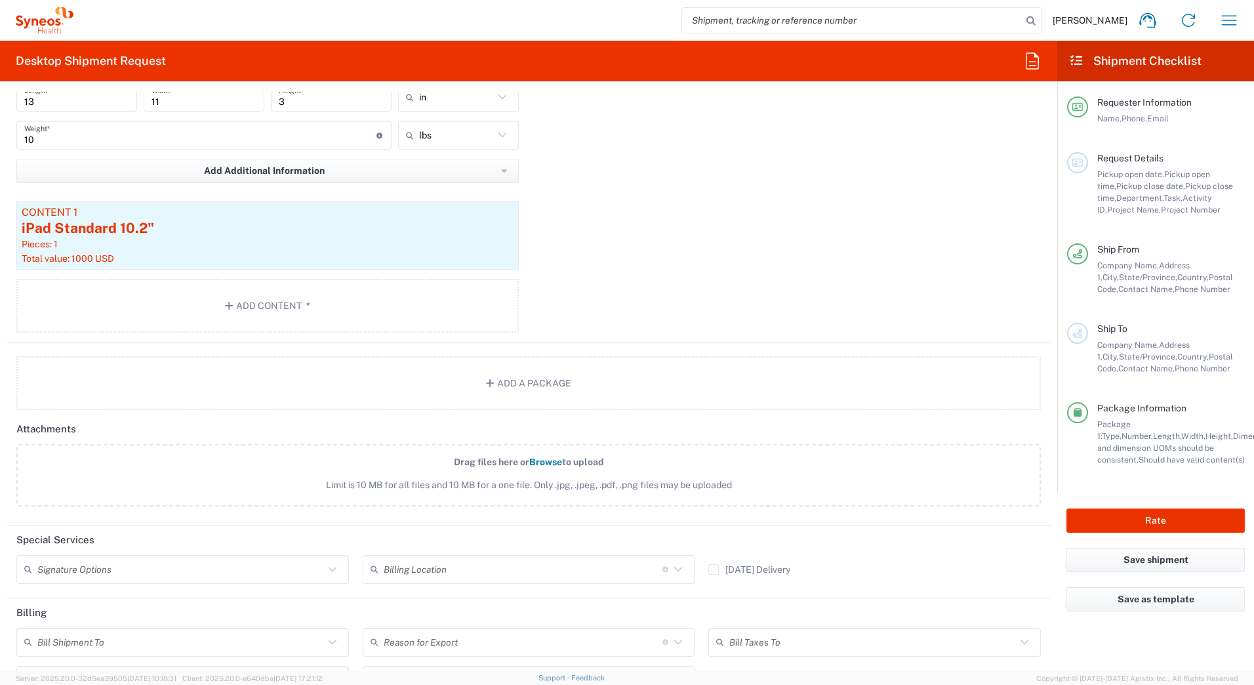
click at [113, 575] on input "text" at bounding box center [180, 569] width 287 height 23
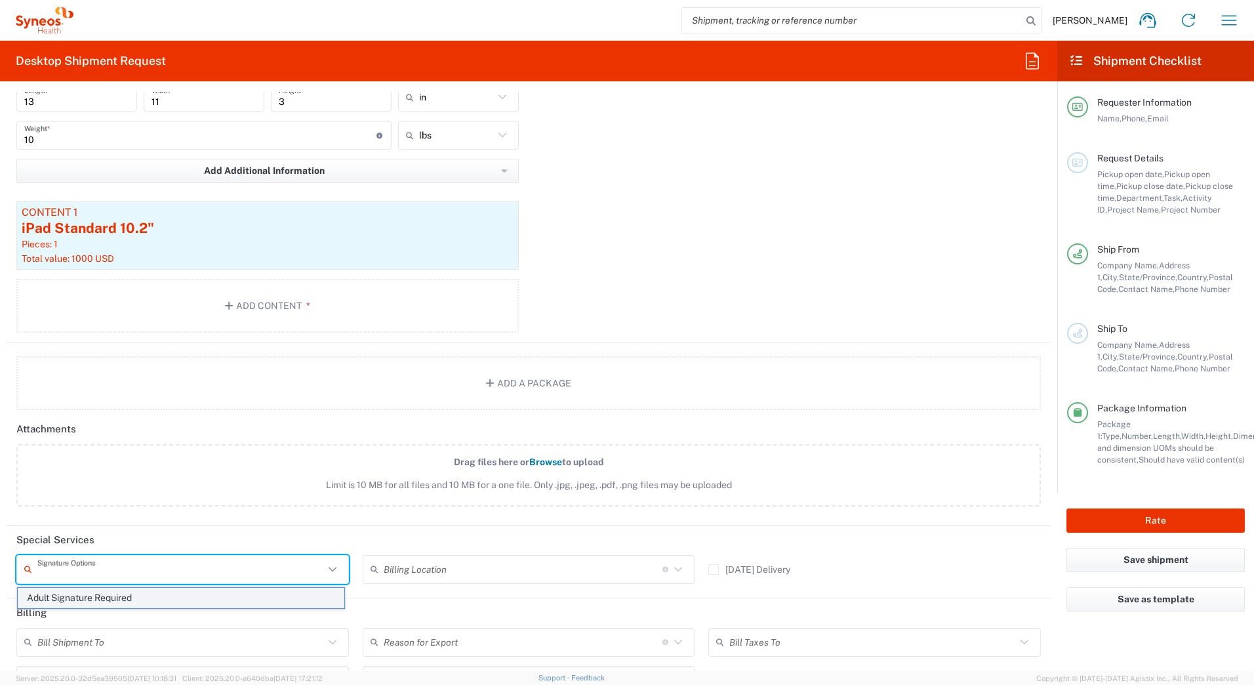
click at [104, 600] on span "Adult Signature Required" at bounding box center [181, 598] width 327 height 20
type input "Adult Signature Required"
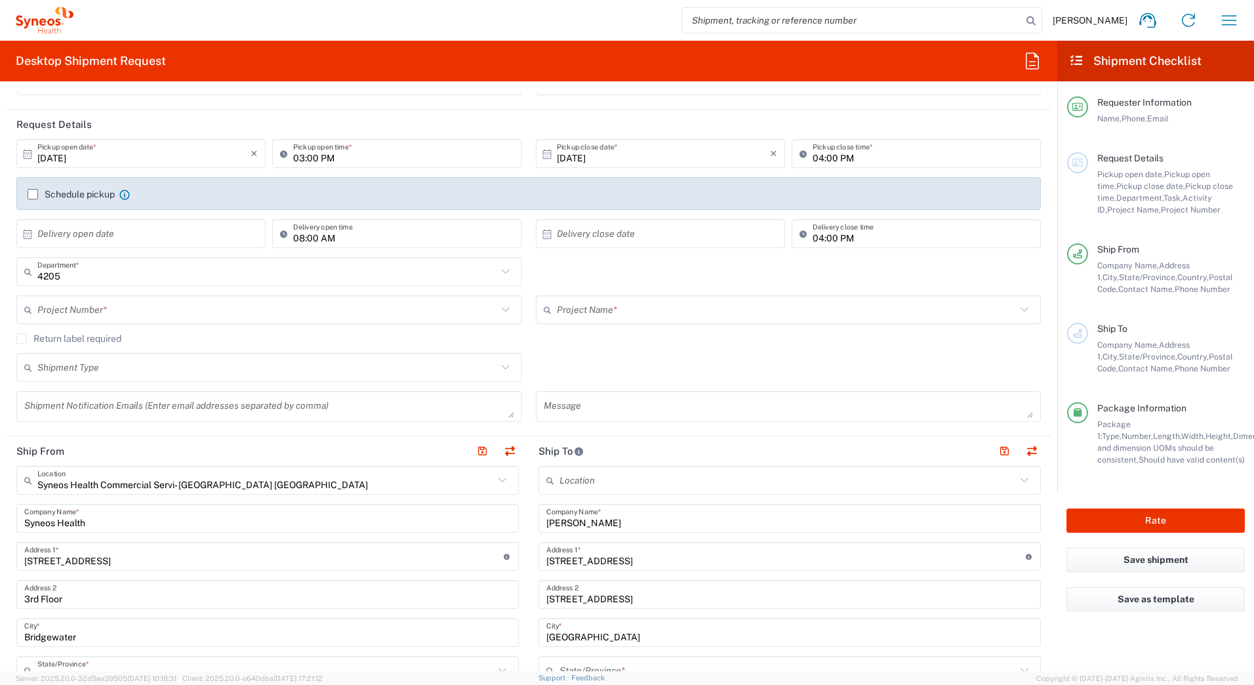
scroll to position [0, 0]
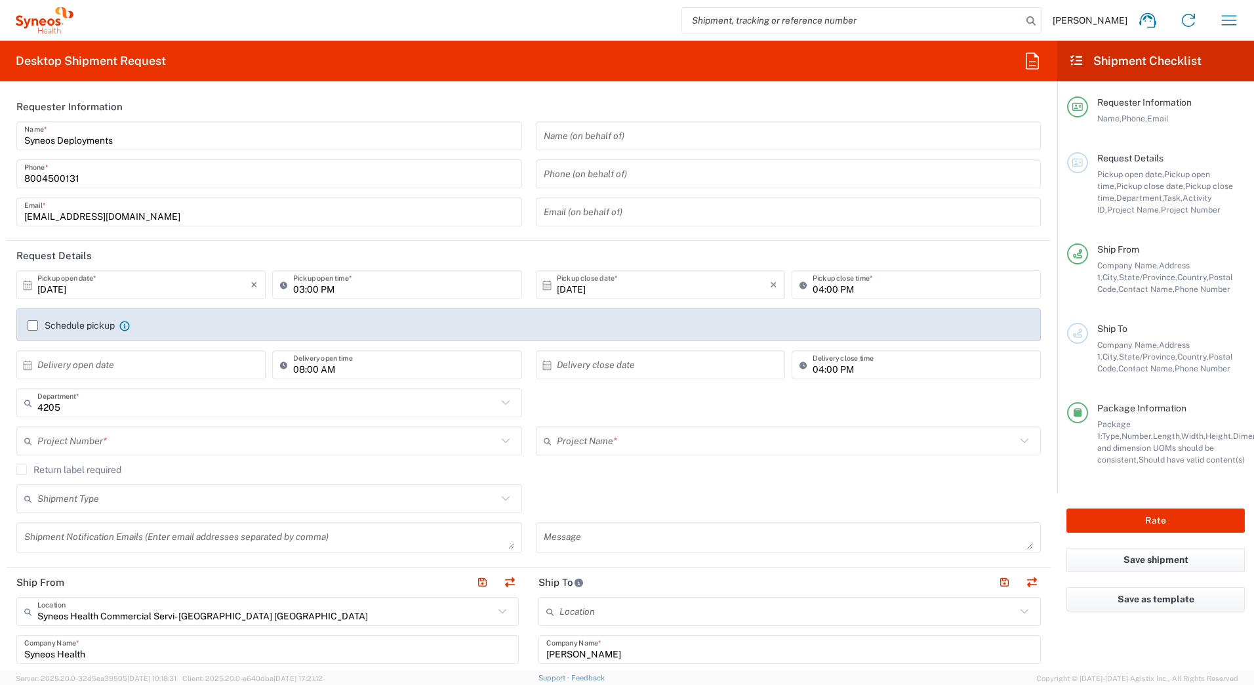
click at [75, 445] on input "text" at bounding box center [267, 441] width 460 height 23
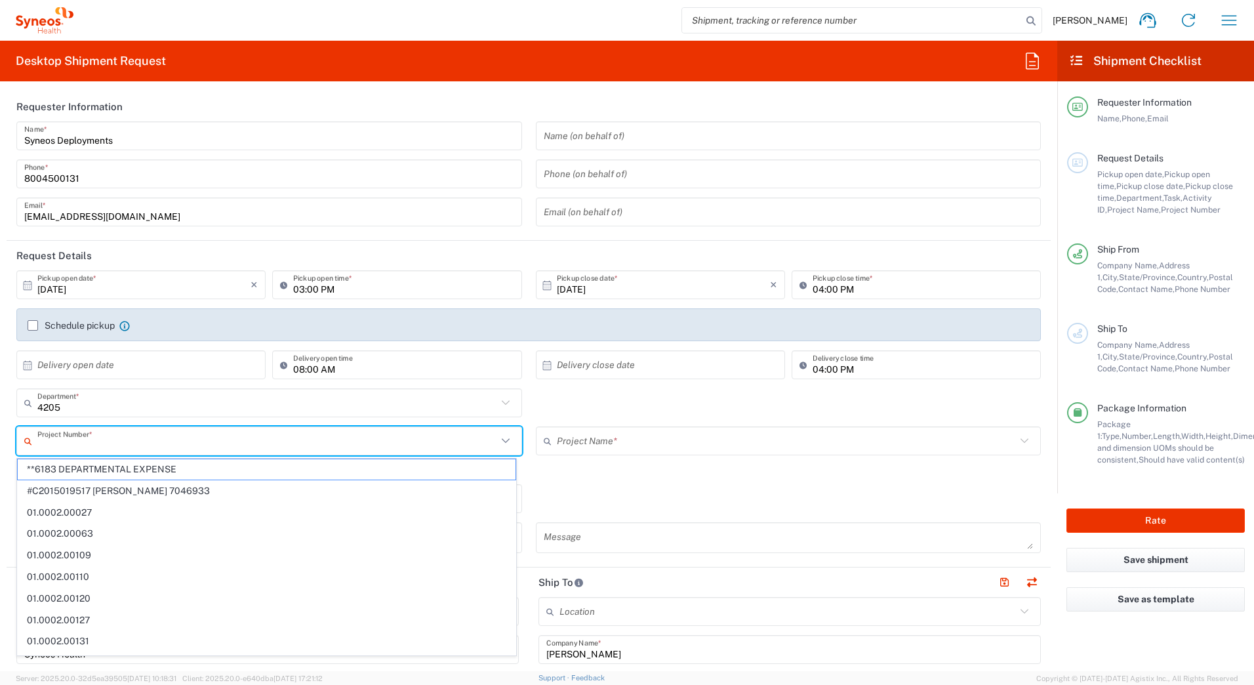
paste input "707275610"
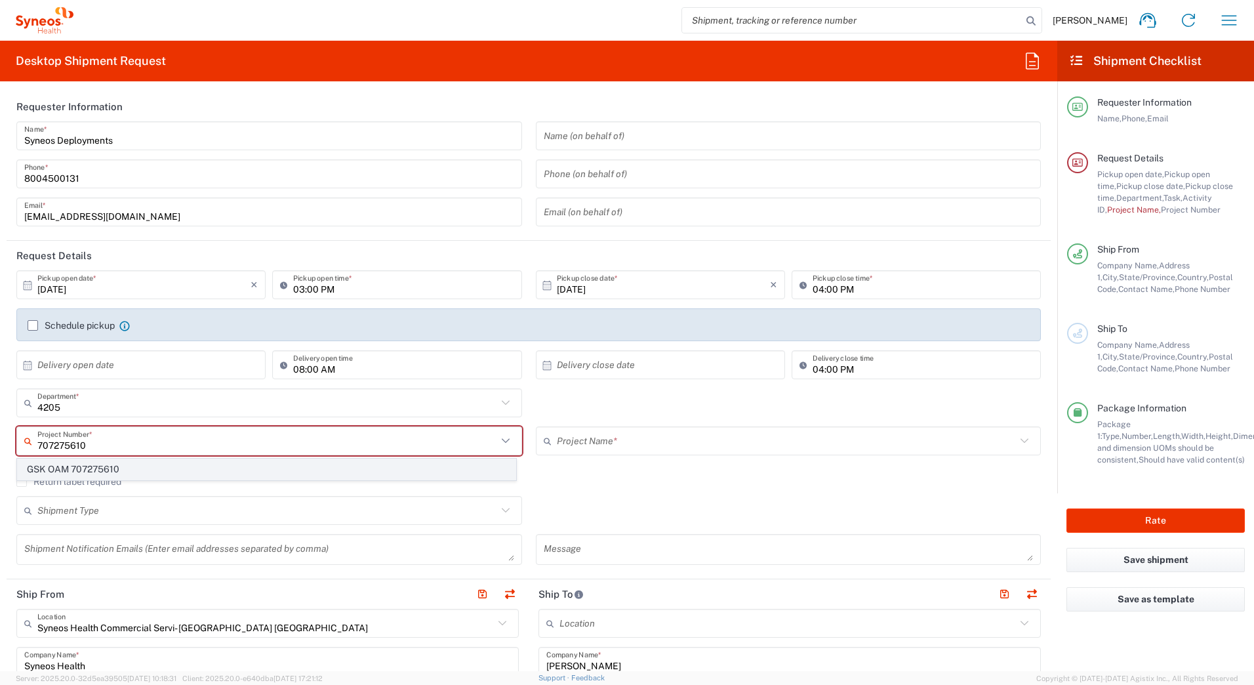
click at [69, 472] on span "GSK OAM 707275610" at bounding box center [267, 469] width 498 height 20
type input "GSK OAM 707275610"
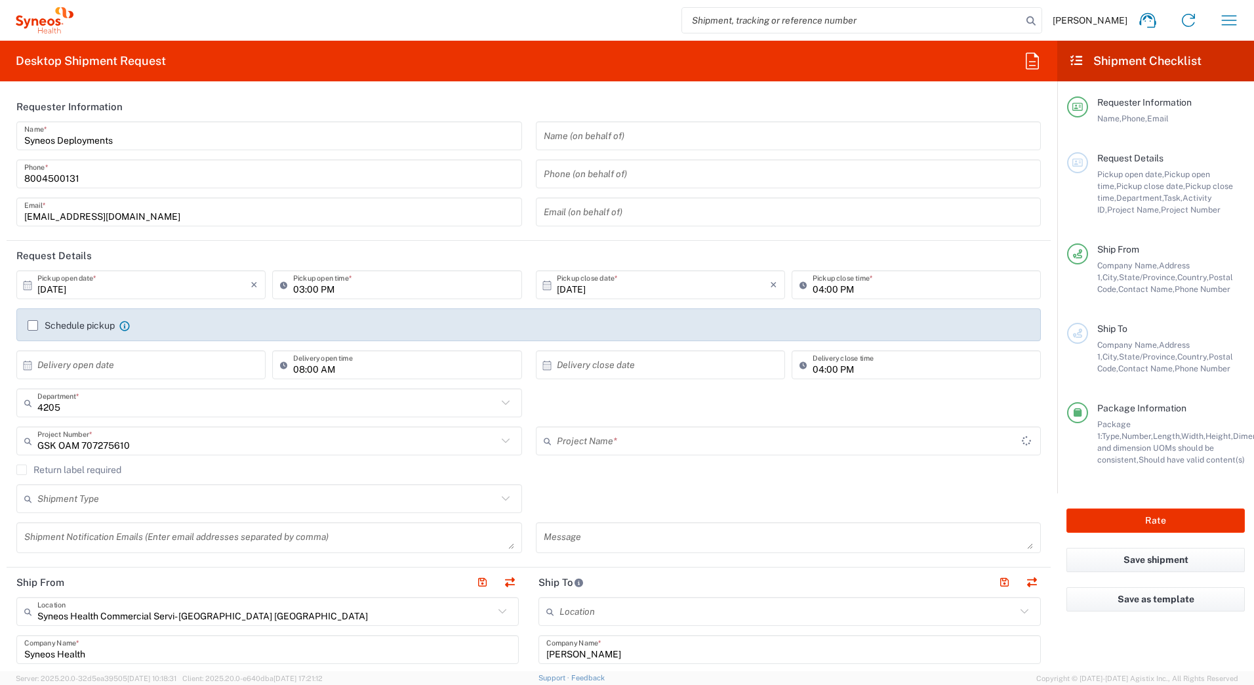
type input "GSK OAM 707275610"
click at [81, 292] on input "[DATE]" at bounding box center [143, 285] width 213 height 23
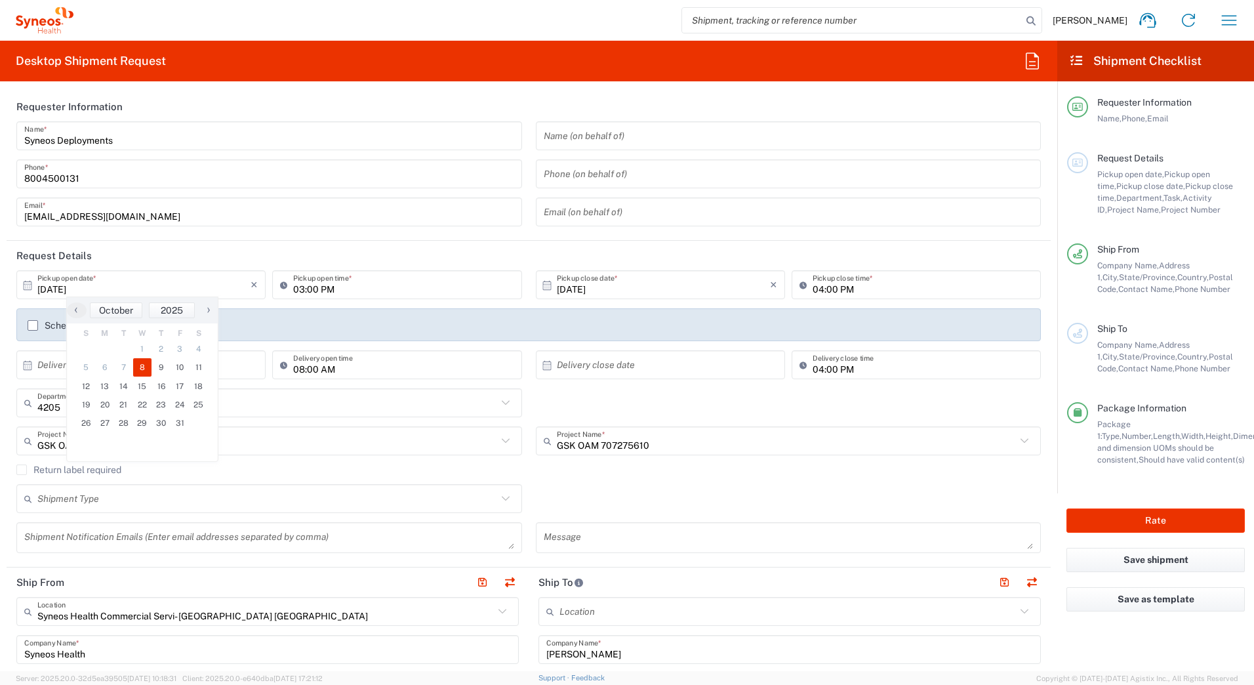
click at [268, 157] on div "Syneos Deployments Name * [PHONE_NUMBER] Phone * [EMAIL_ADDRESS][DOMAIN_NAME] E…" at bounding box center [270, 178] width 520 height 114
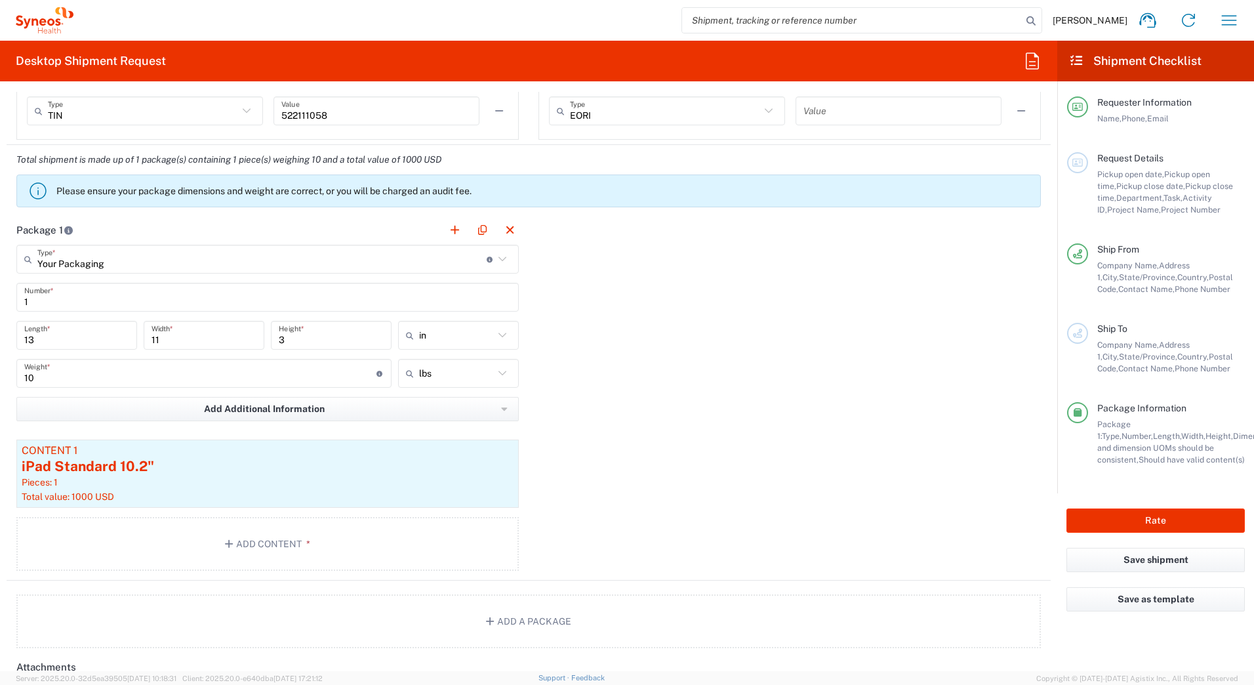
scroll to position [1050, 0]
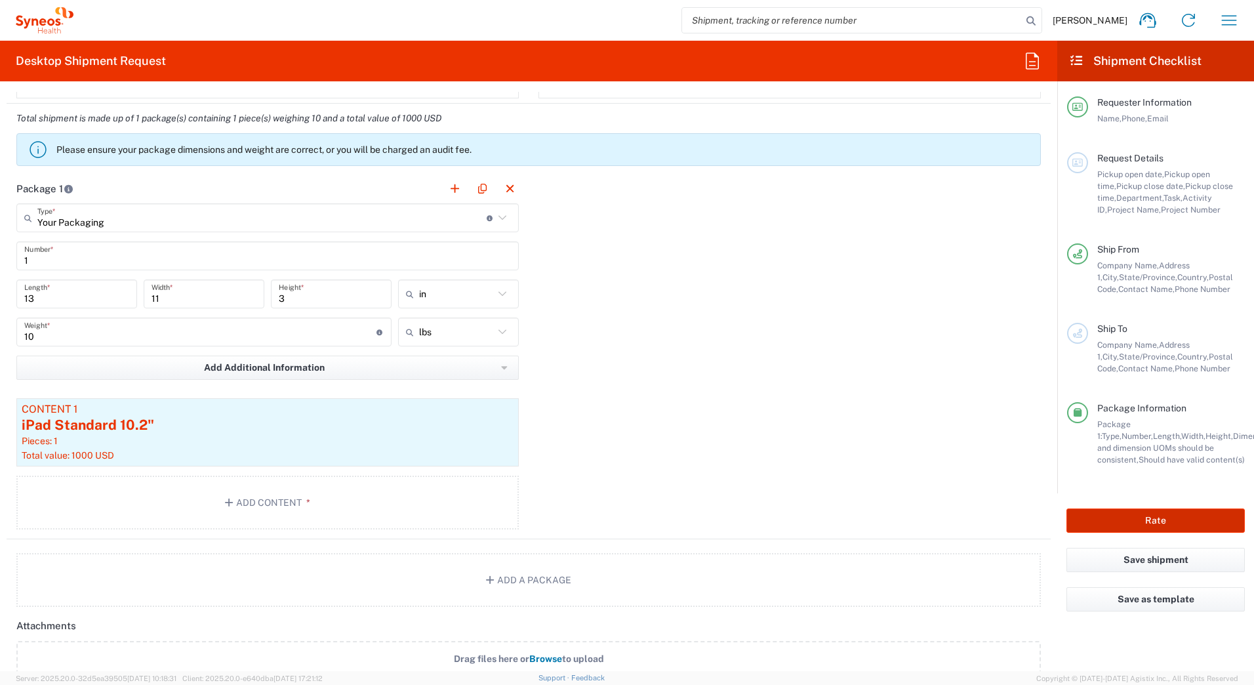
click at [1101, 518] on button "Rate" at bounding box center [1156, 520] width 178 height 24
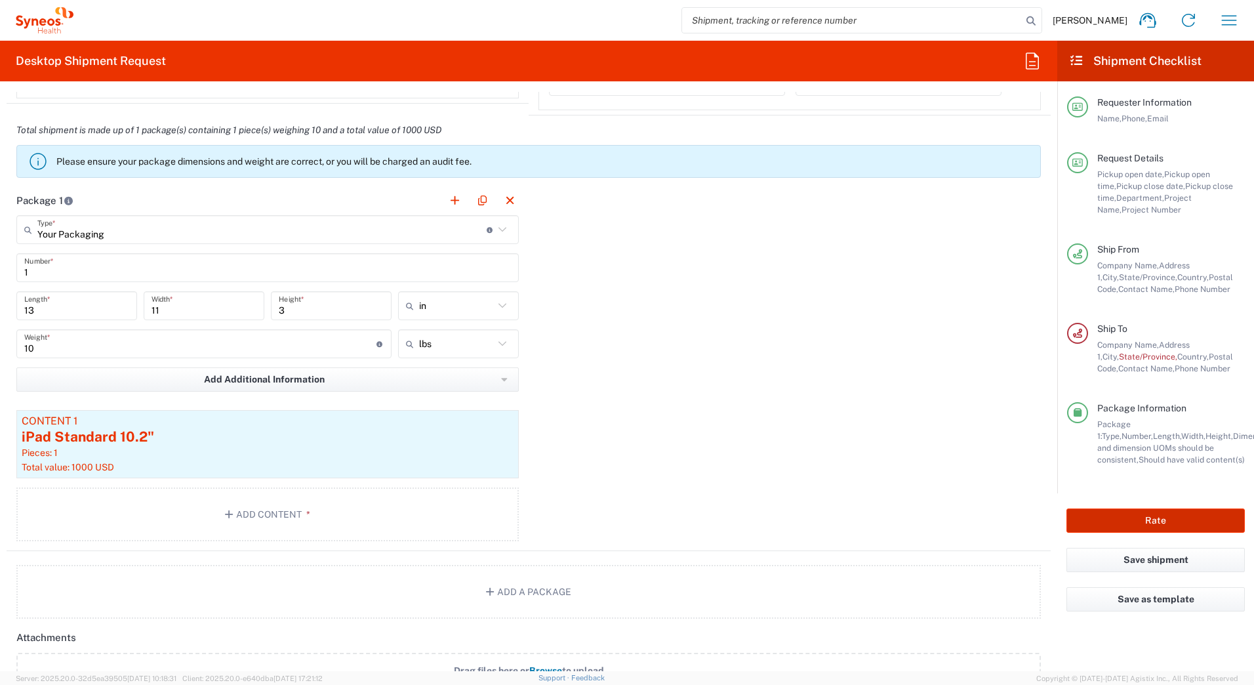
type input "GSK OAM 707275610"
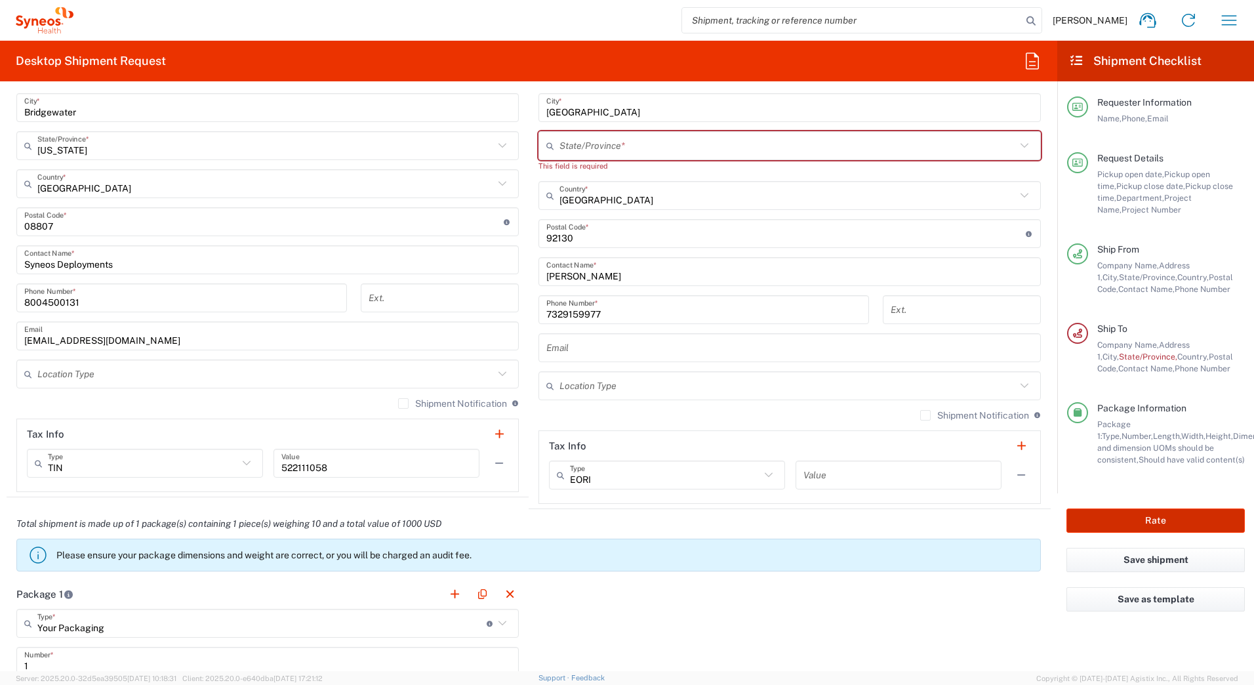
scroll to position [459, 0]
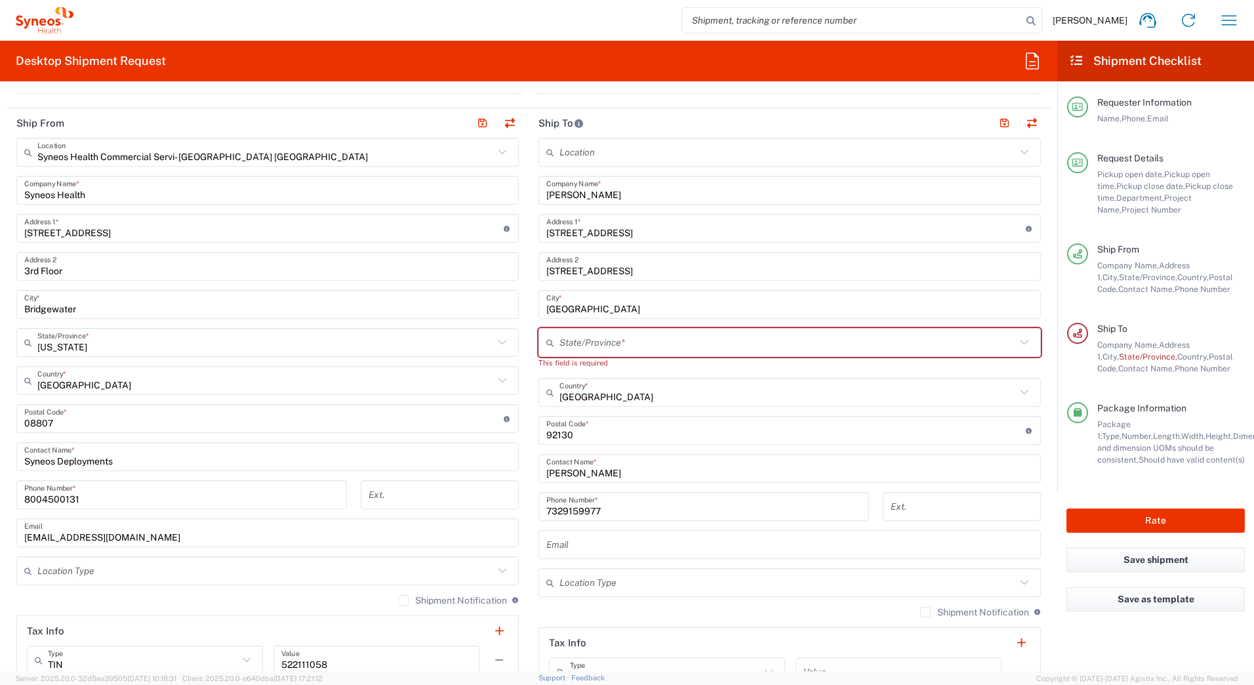
click at [645, 339] on input "text" at bounding box center [788, 342] width 457 height 23
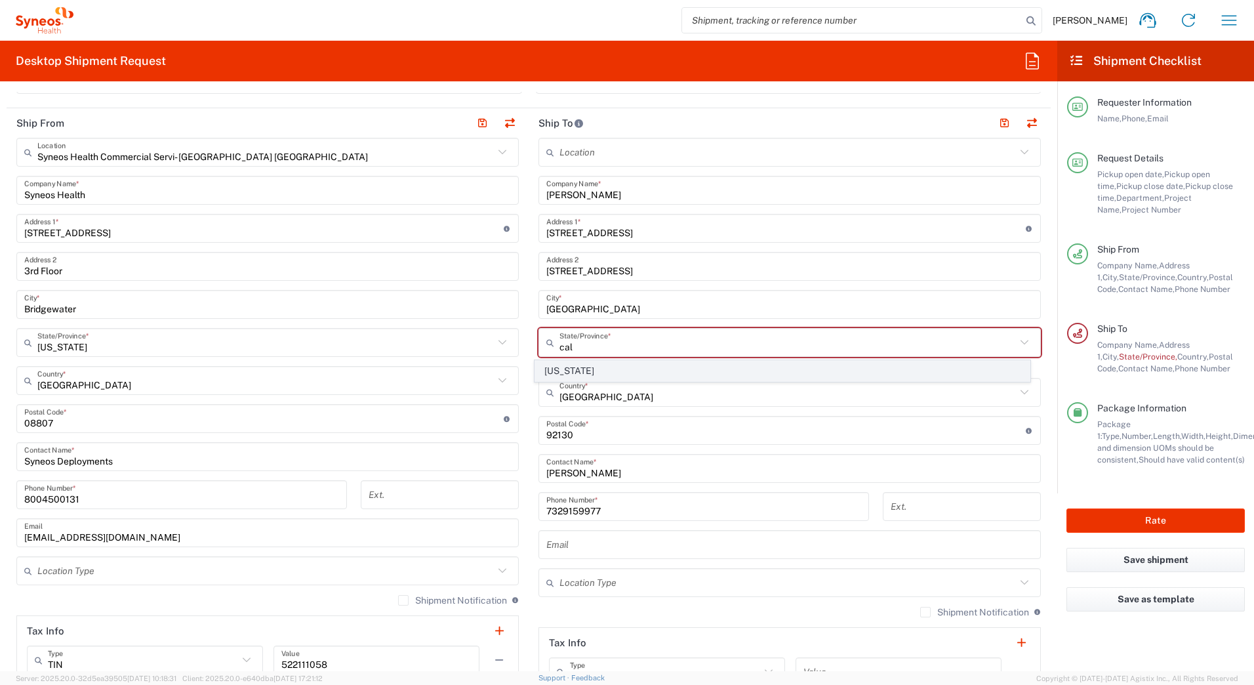
click at [546, 369] on span "[US_STATE]" at bounding box center [782, 371] width 495 height 20
type input "[US_STATE]"
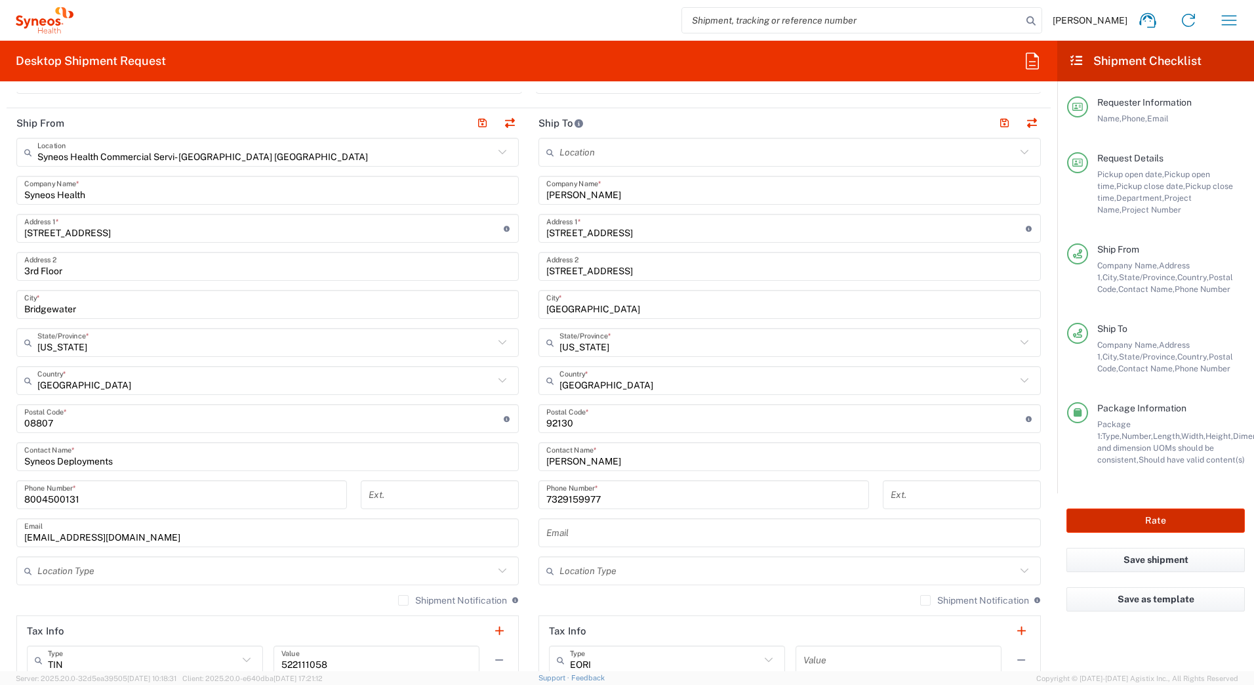
click at [1151, 524] on button "Rate" at bounding box center [1156, 520] width 178 height 24
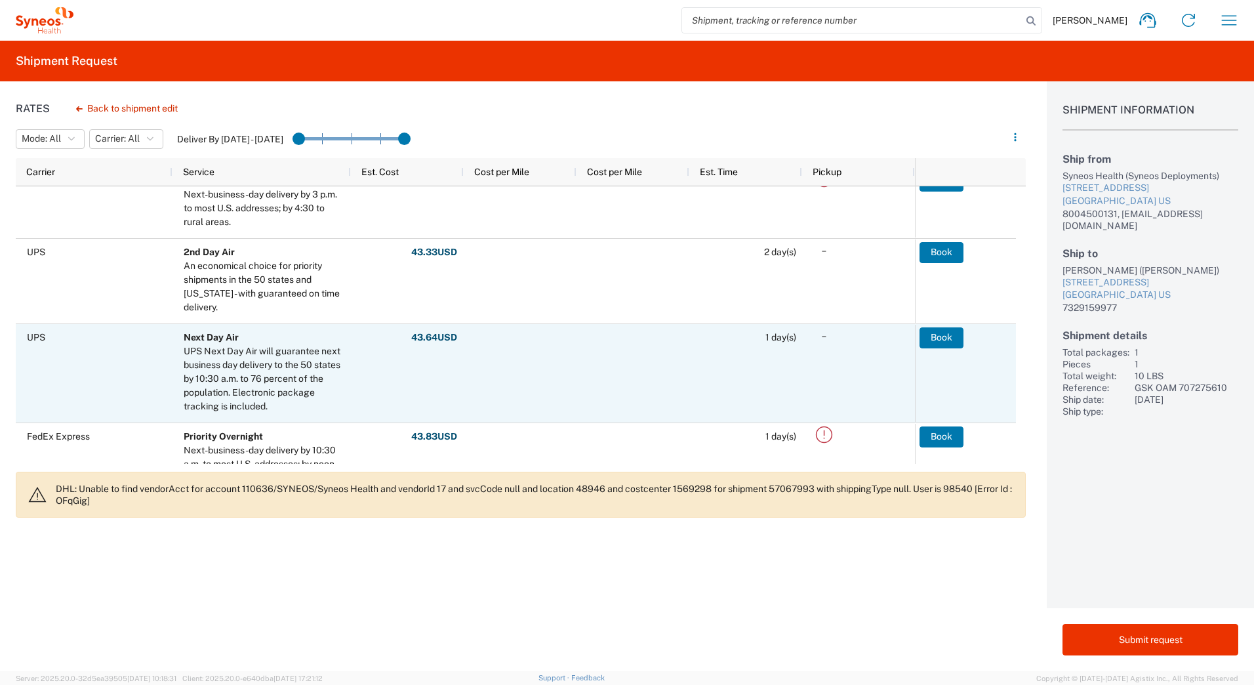
scroll to position [262, 0]
click at [927, 338] on button "Book" at bounding box center [942, 336] width 44 height 21
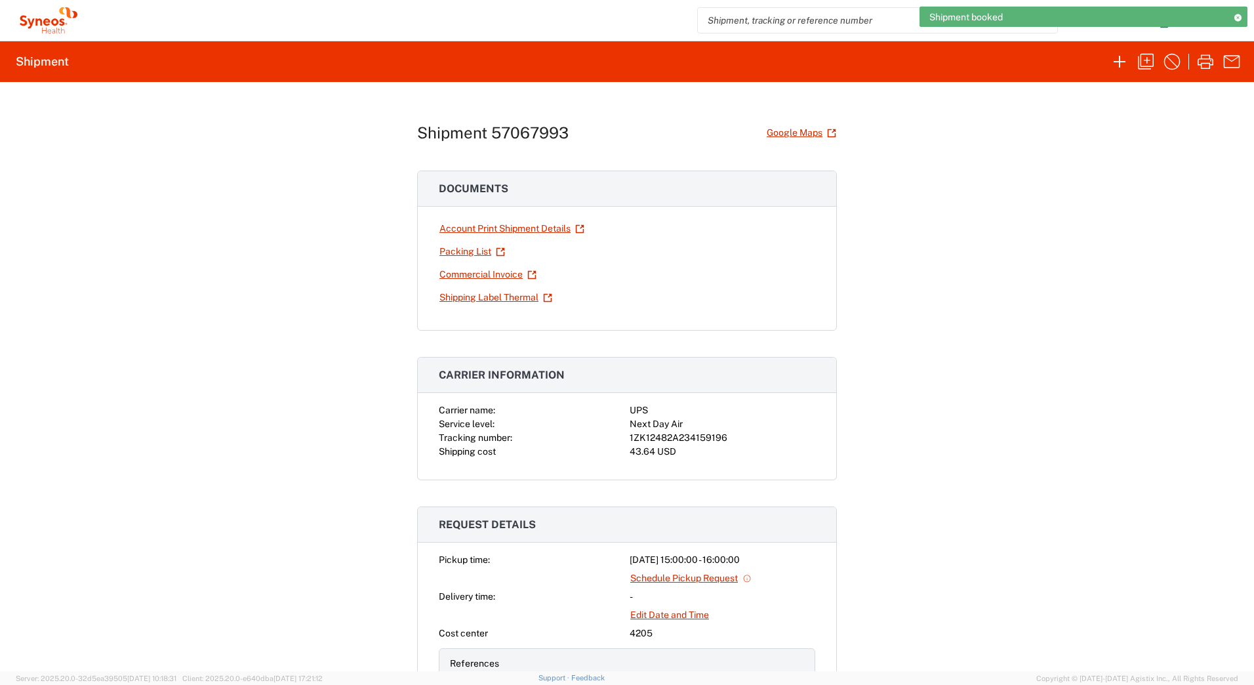
click at [666, 438] on div "1ZK12482A234159196" at bounding box center [723, 438] width 186 height 14
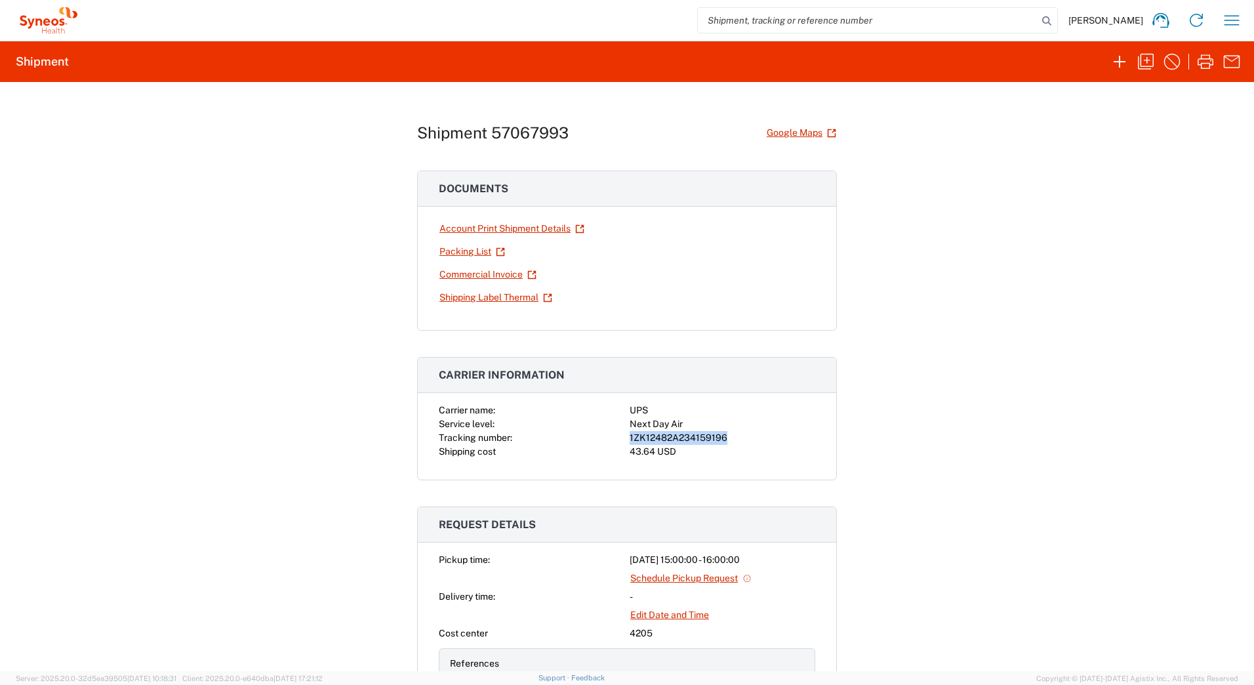
copy div "1ZK12482A234159196"
click at [505, 295] on link "Shipping Label Thermal" at bounding box center [496, 297] width 114 height 23
